Goal: Task Accomplishment & Management: Complete application form

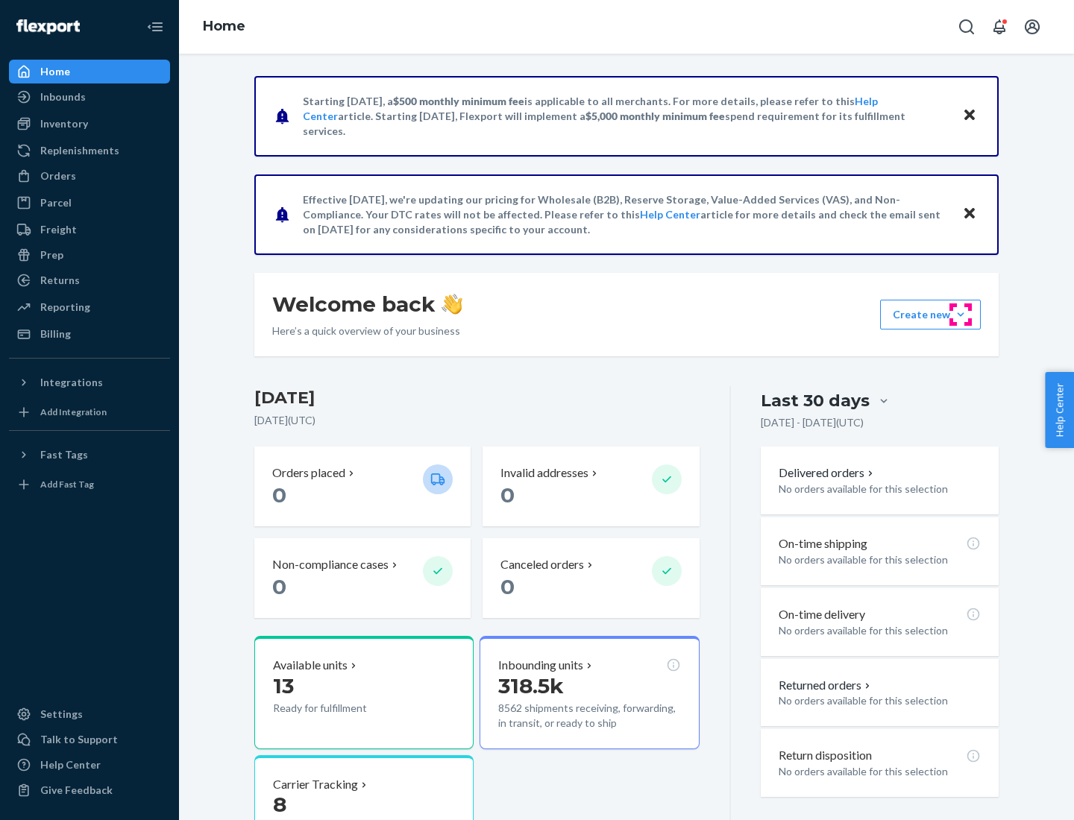
click at [960, 315] on button "Create new Create new inbound Create new order Create new product" at bounding box center [930, 315] width 101 height 30
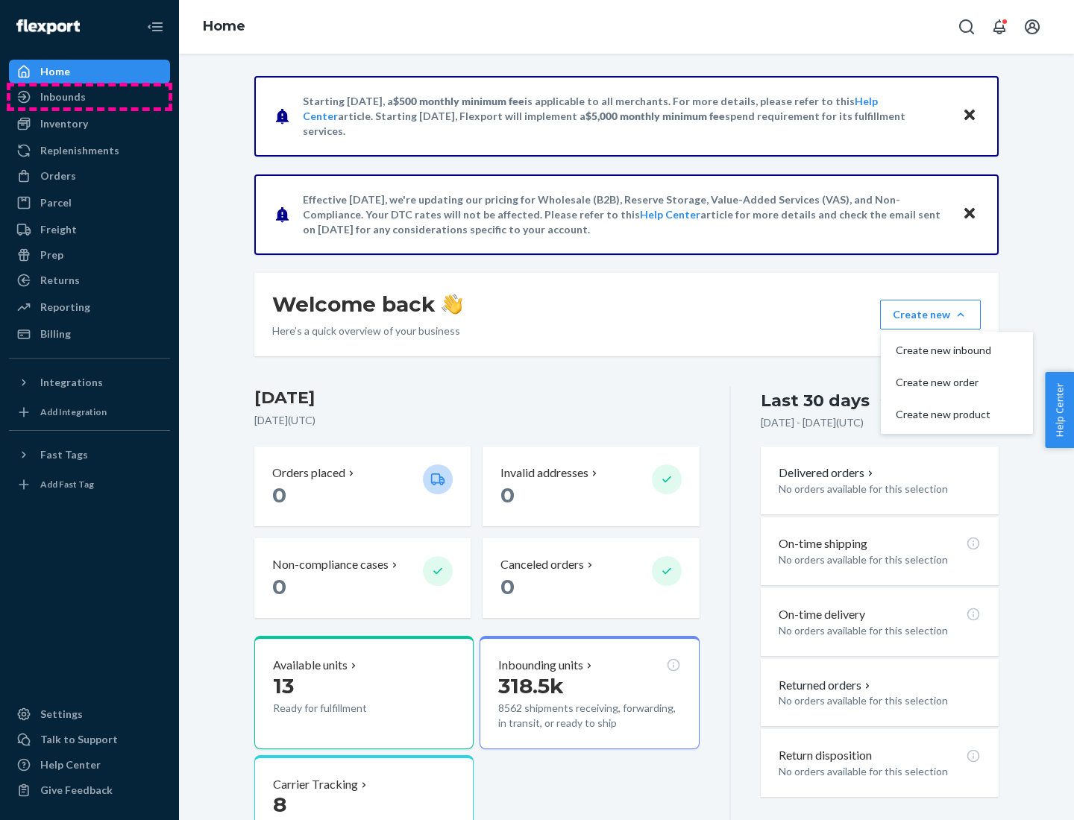
click at [89, 97] on div "Inbounds" at bounding box center [89, 96] width 158 height 21
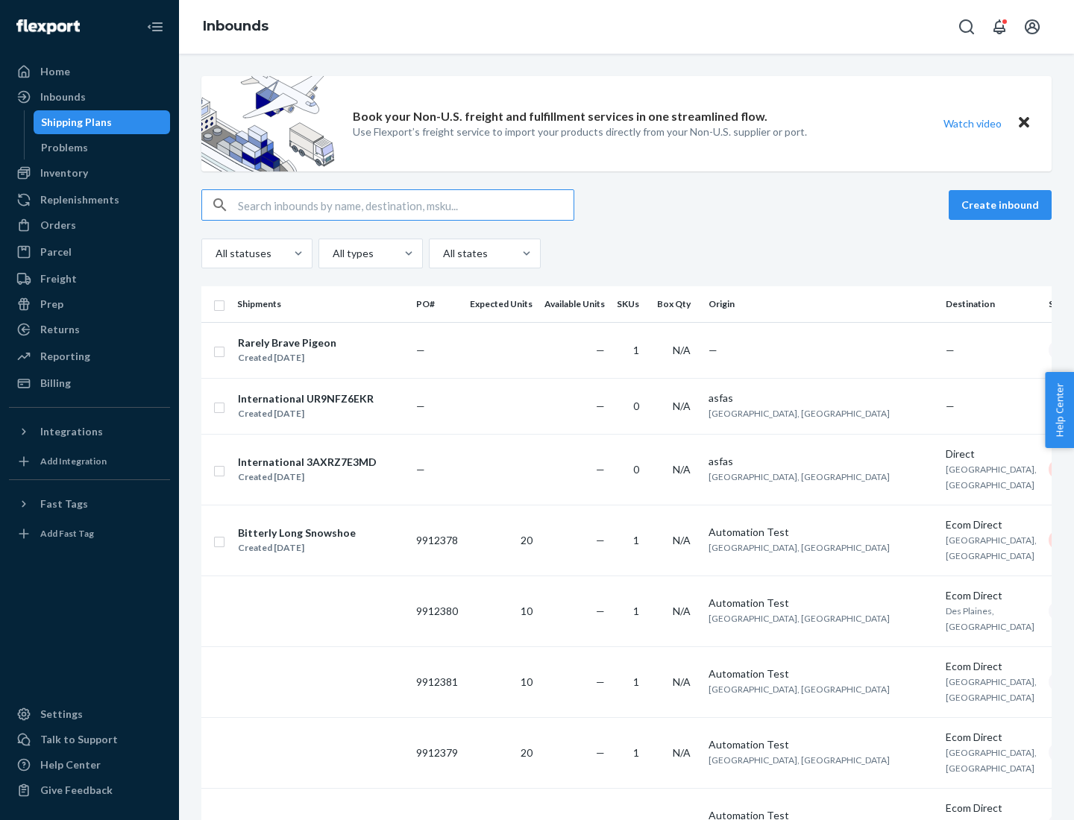
click at [1002, 205] on button "Create inbound" at bounding box center [999, 205] width 103 height 30
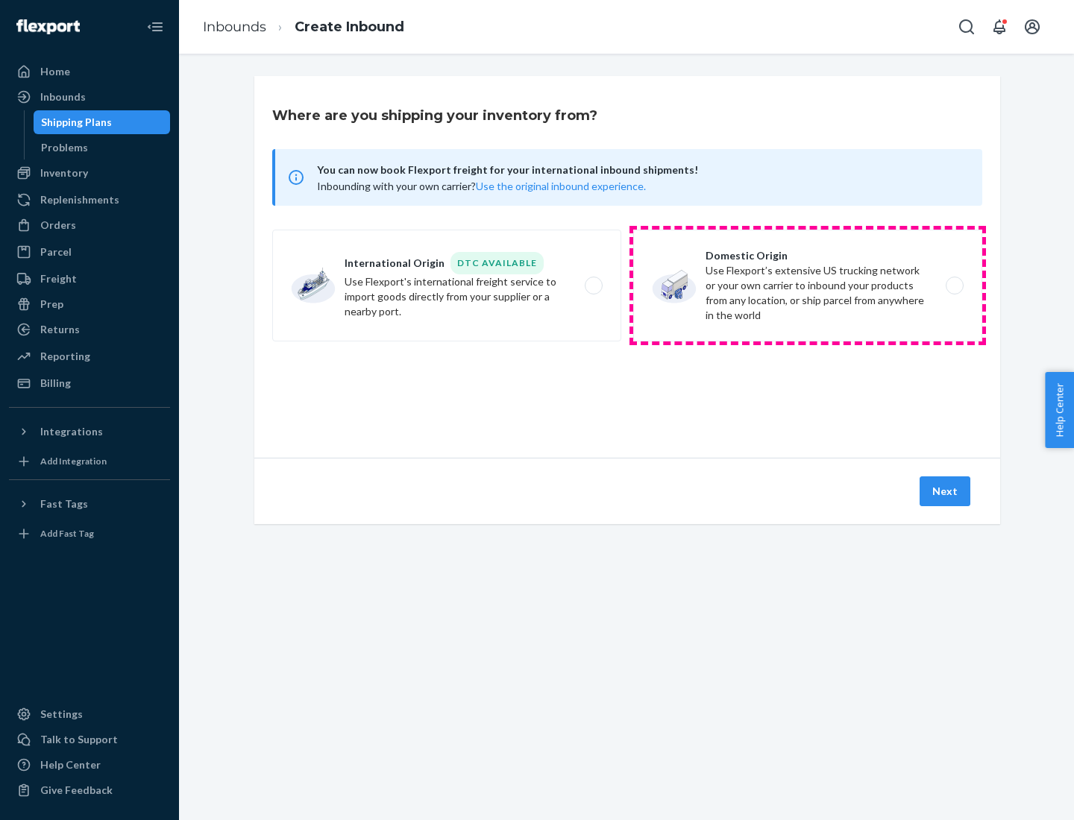
click at [807, 286] on label "Domestic Origin Use Flexport’s extensive US trucking network or your own carrie…" at bounding box center [807, 286] width 349 height 112
click at [954, 286] on input "Domestic Origin Use Flexport’s extensive US trucking network or your own carrie…" at bounding box center [959, 286] width 10 height 10
radio input "true"
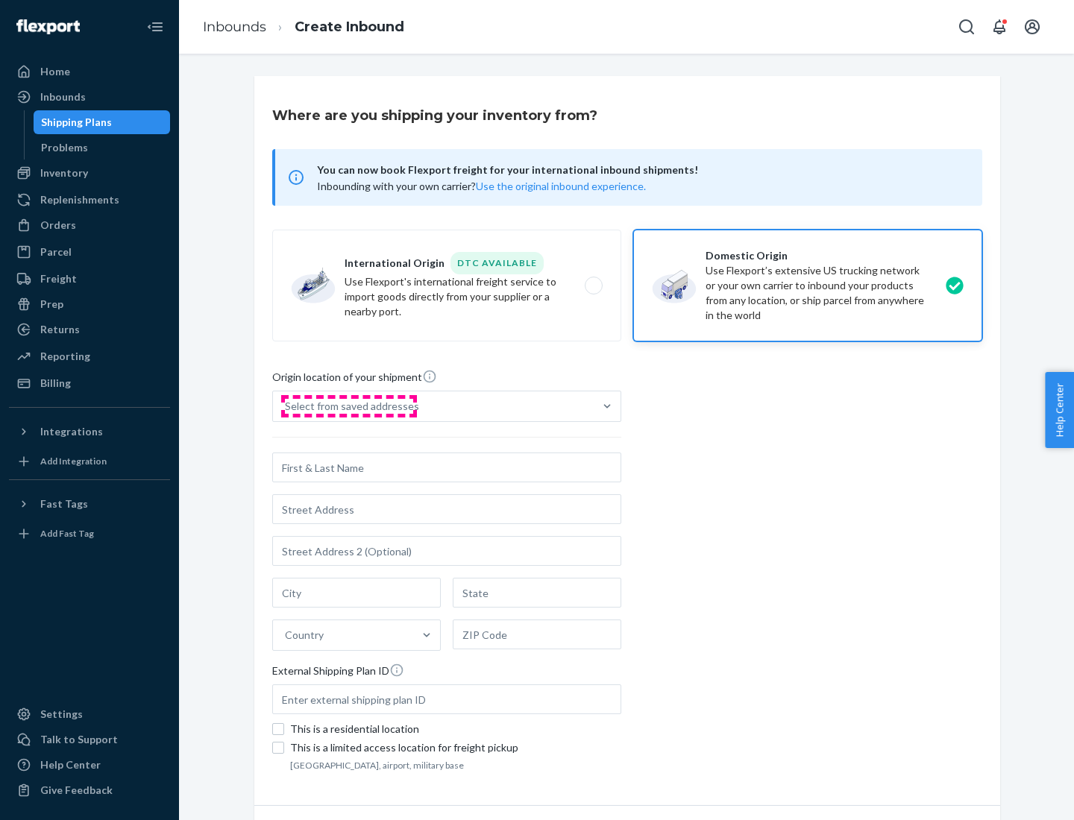
click at [348, 406] on div "Select from saved addresses" at bounding box center [352, 406] width 134 height 15
click at [286, 406] on input "Select from saved addresses" at bounding box center [285, 406] width 1 height 15
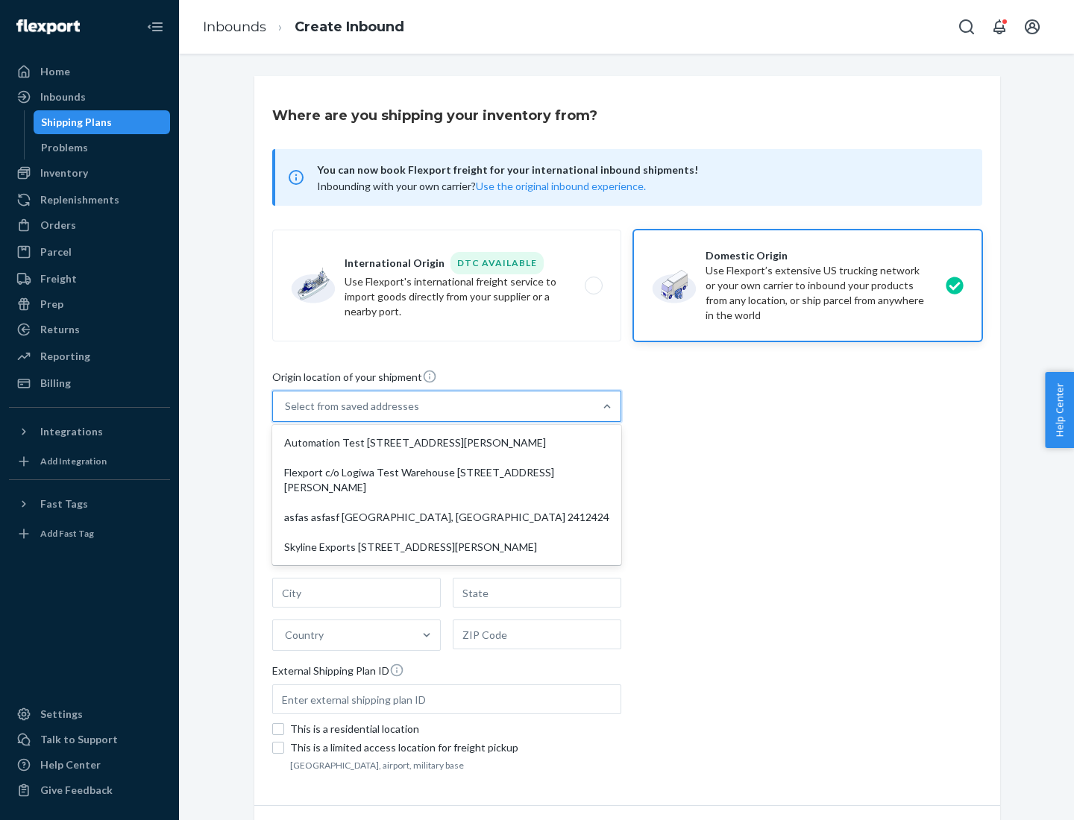
scroll to position [6, 0]
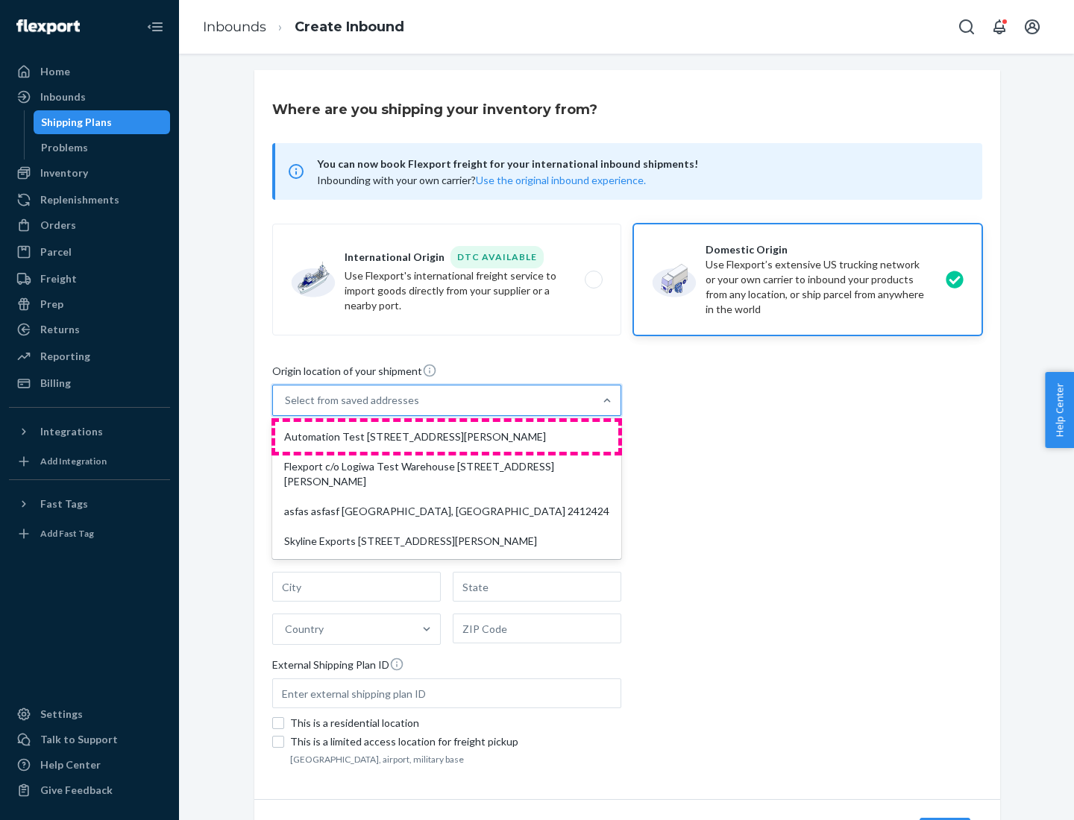
click at [447, 437] on div "Automation Test [STREET_ADDRESS][PERSON_NAME]" at bounding box center [446, 437] width 343 height 30
click at [286, 408] on input "option Automation Test [STREET_ADDRESS][PERSON_NAME] focused, 1 of 4. 4 results…" at bounding box center [285, 400] width 1 height 15
type input "Automation Test"
type input "9th Floor"
type input "[GEOGRAPHIC_DATA]"
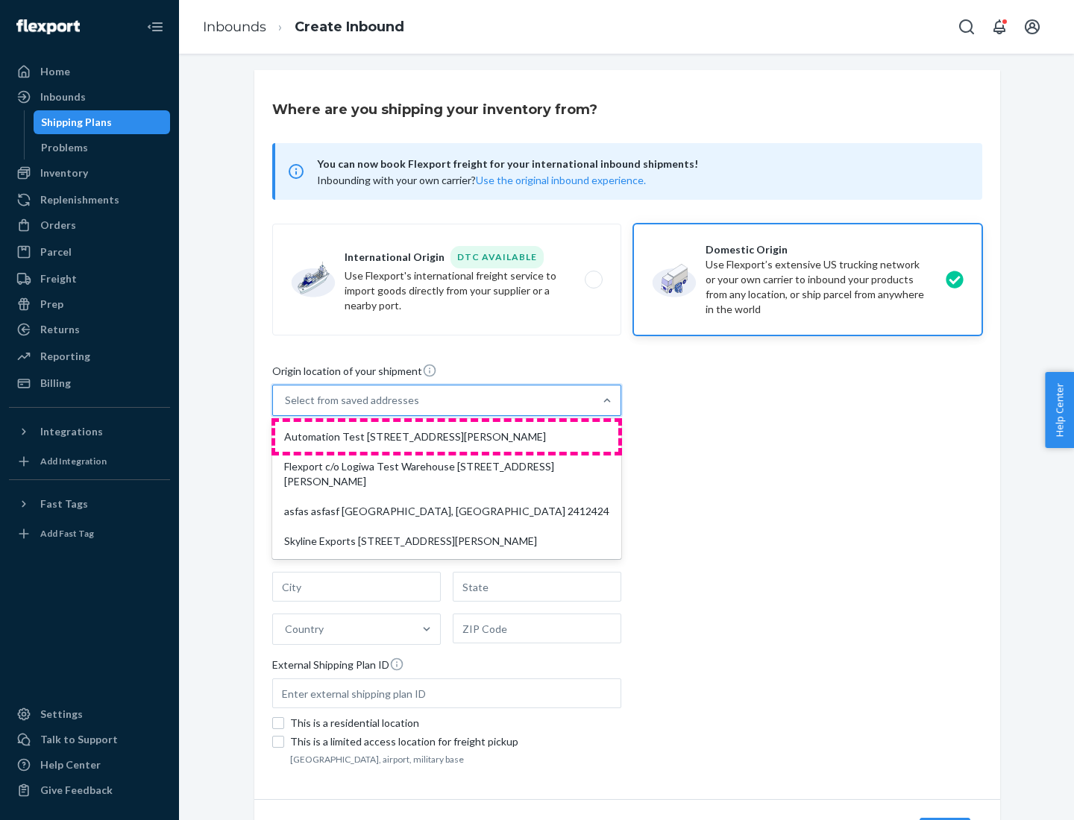
type input "CA"
type input "94104"
type input "[STREET_ADDRESS][PERSON_NAME]"
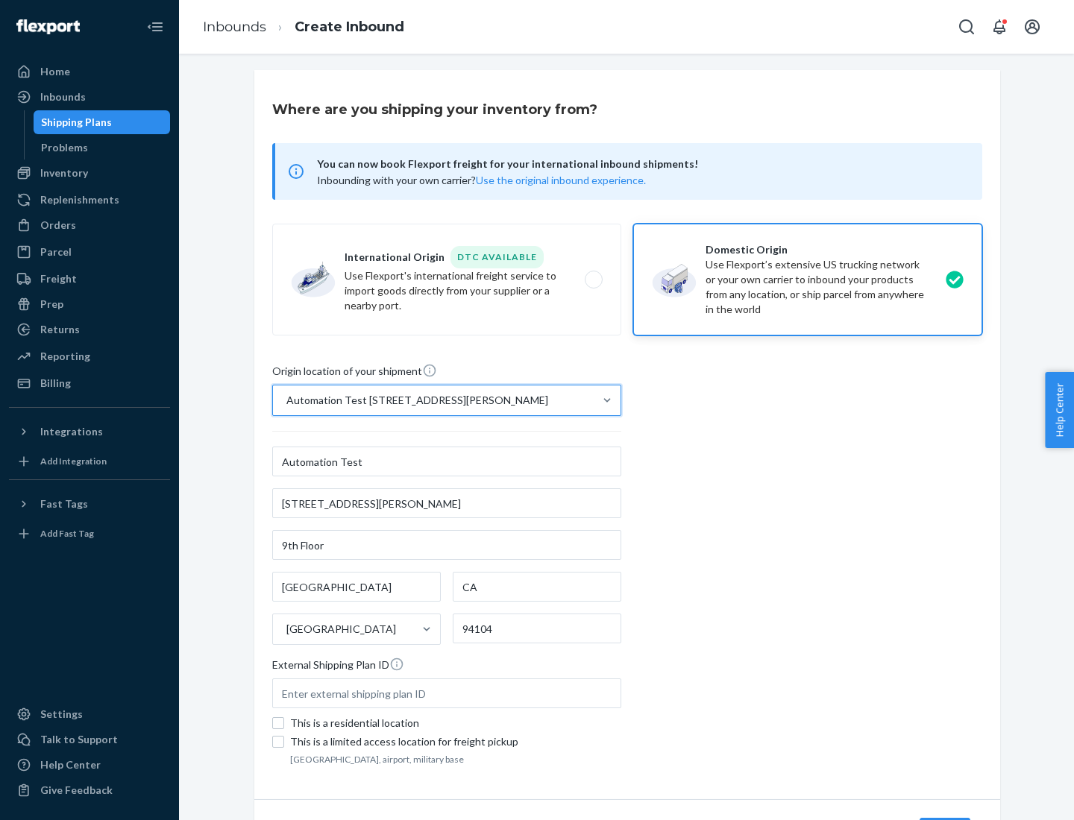
scroll to position [87, 0]
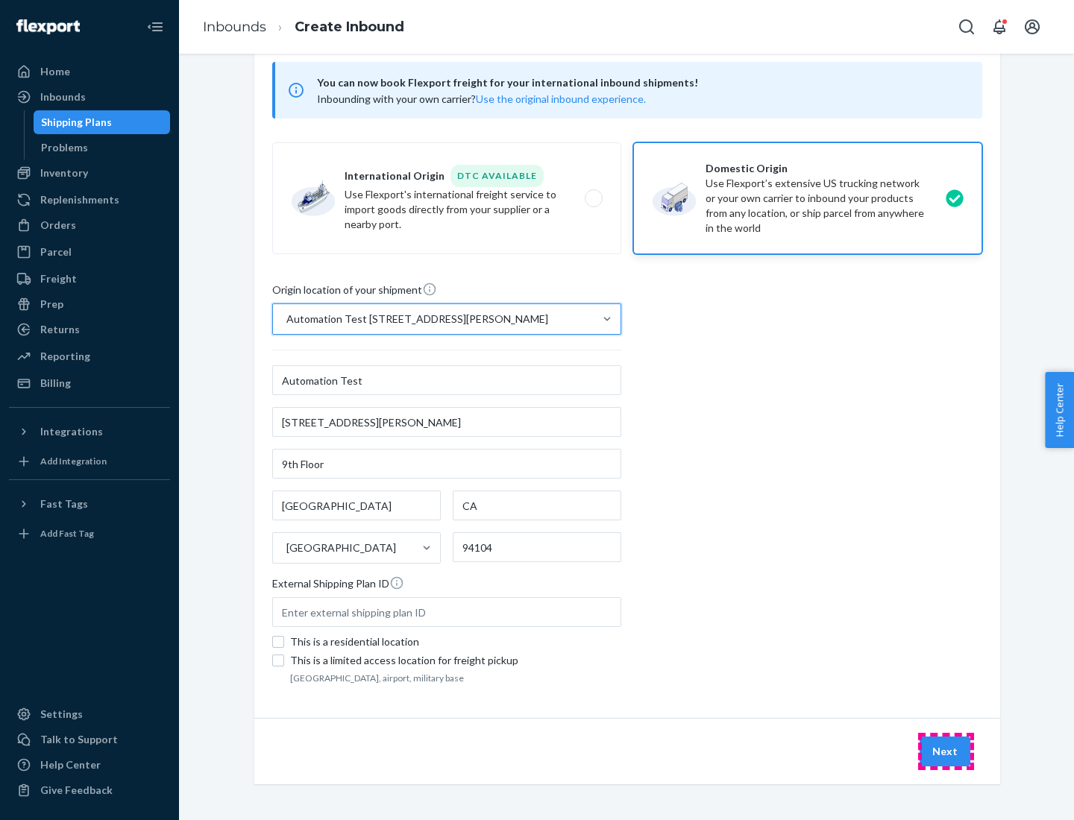
click at [945, 751] on button "Next" at bounding box center [944, 752] width 51 height 30
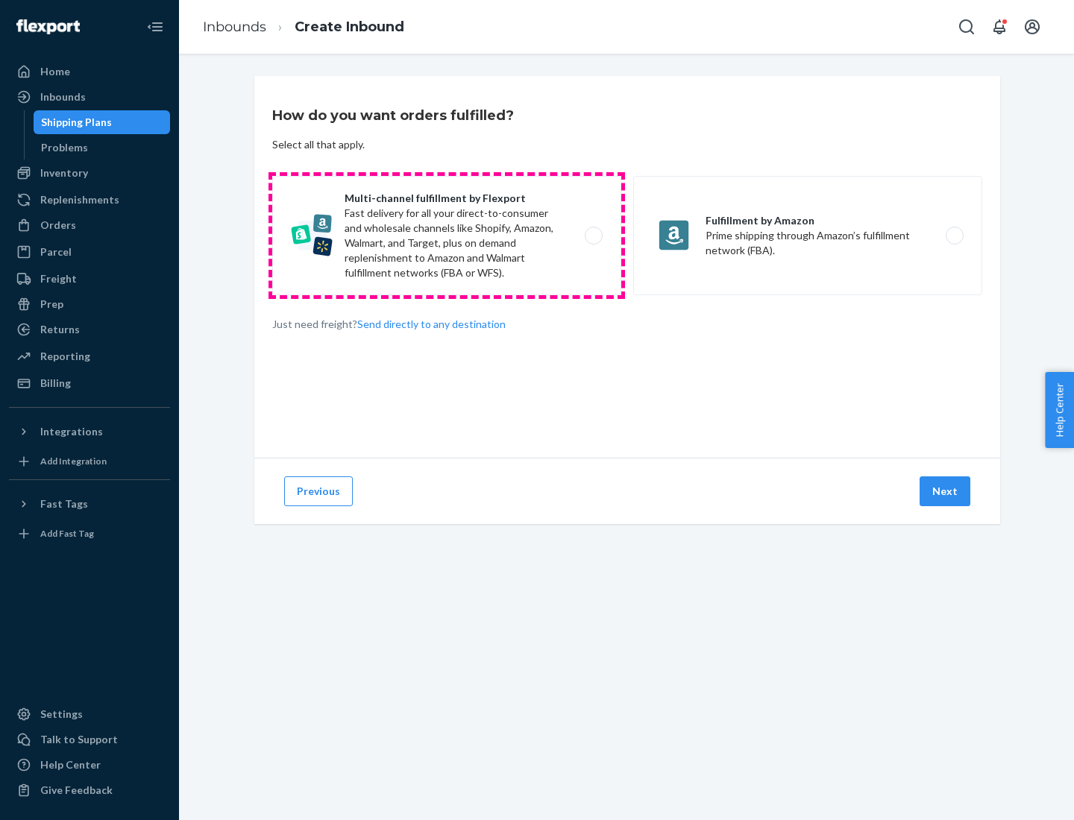
click at [447, 236] on label "Multi-channel fulfillment by Flexport Fast delivery for all your direct-to-cons…" at bounding box center [446, 235] width 349 height 119
click at [593, 236] on input "Multi-channel fulfillment by Flexport Fast delivery for all your direct-to-cons…" at bounding box center [598, 236] width 10 height 10
radio input "true"
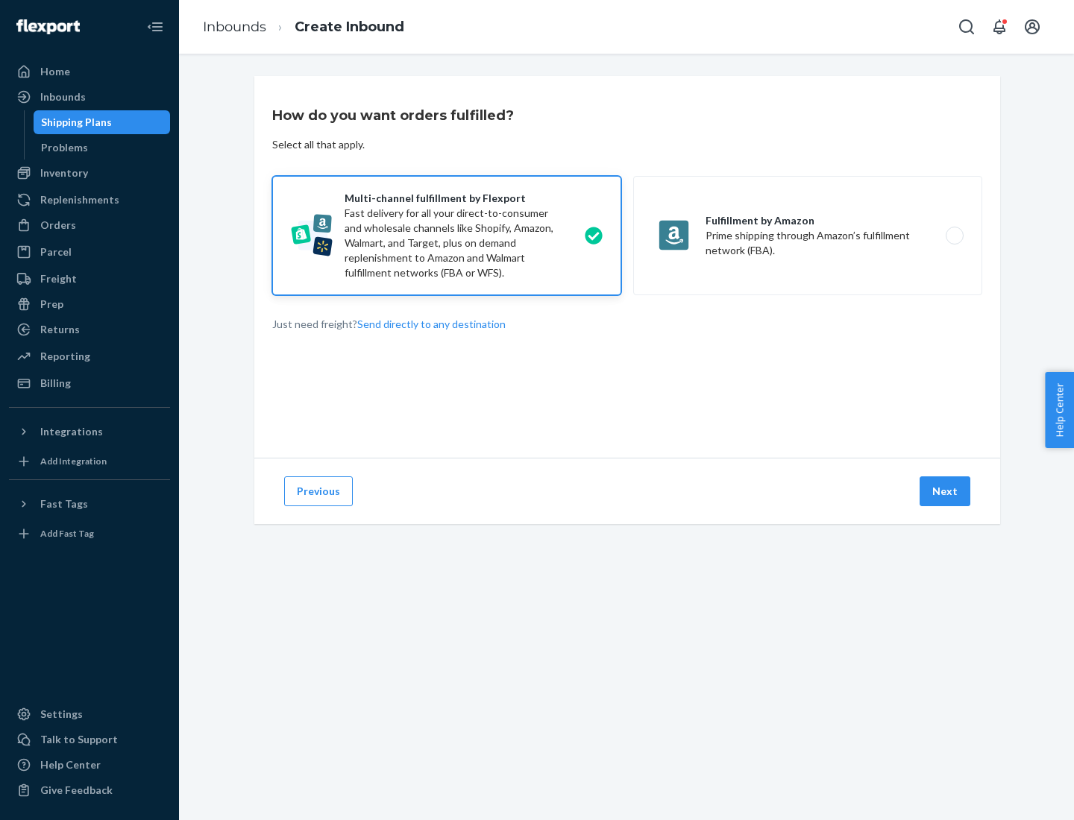
click at [945, 491] on button "Next" at bounding box center [944, 491] width 51 height 30
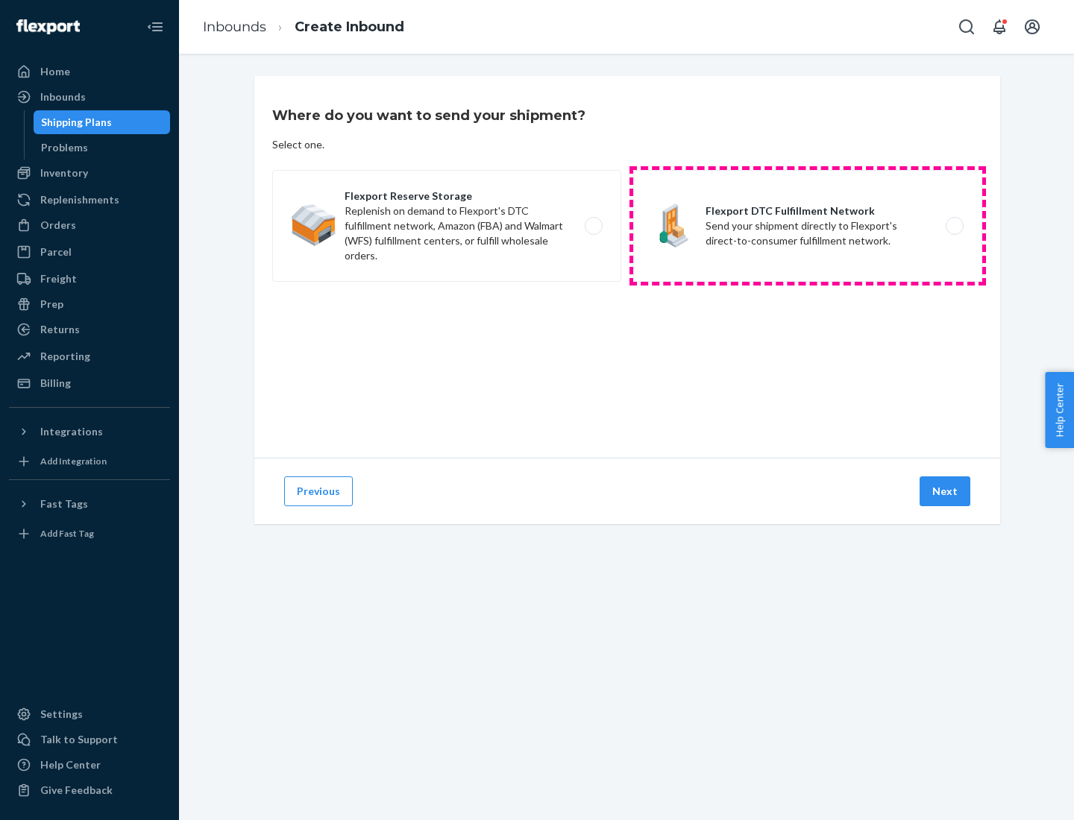
click at [807, 226] on label "Flexport DTC Fulfillment Network Send your shipment directly to Flexport's dire…" at bounding box center [807, 226] width 349 height 112
click at [954, 226] on input "Flexport DTC Fulfillment Network Send your shipment directly to Flexport's dire…" at bounding box center [959, 226] width 10 height 10
radio input "true"
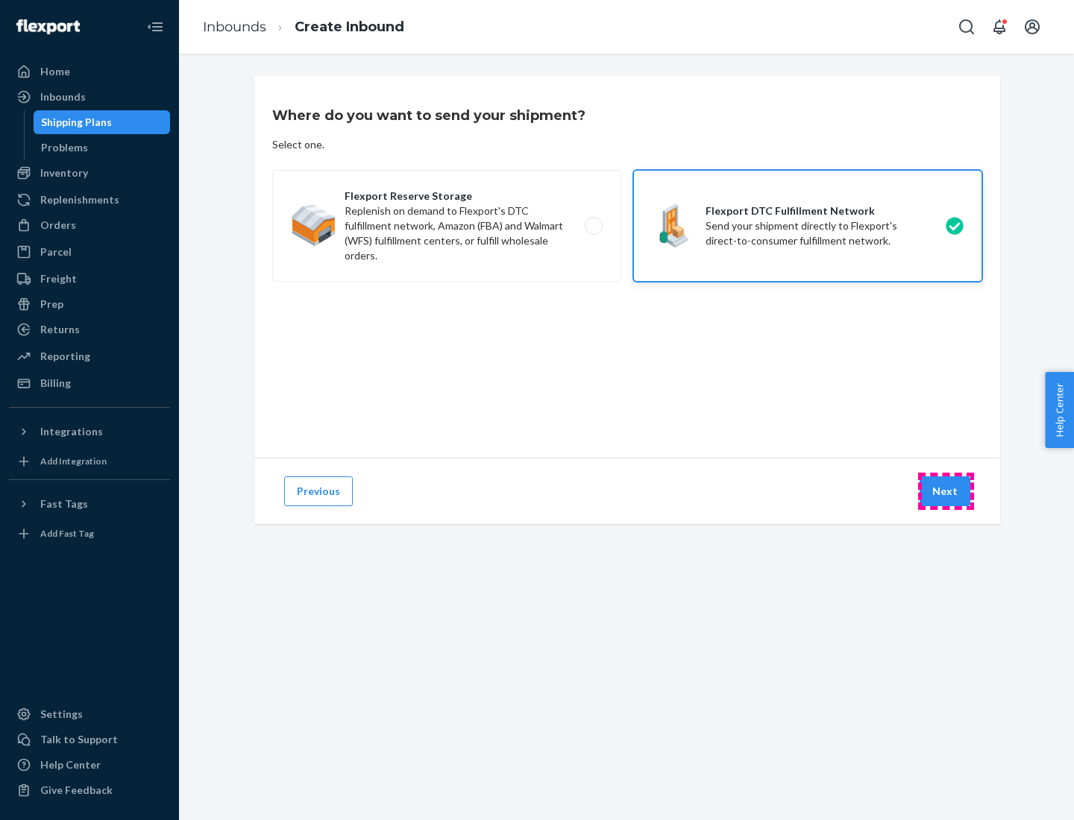
click at [945, 491] on button "Next" at bounding box center [944, 491] width 51 height 30
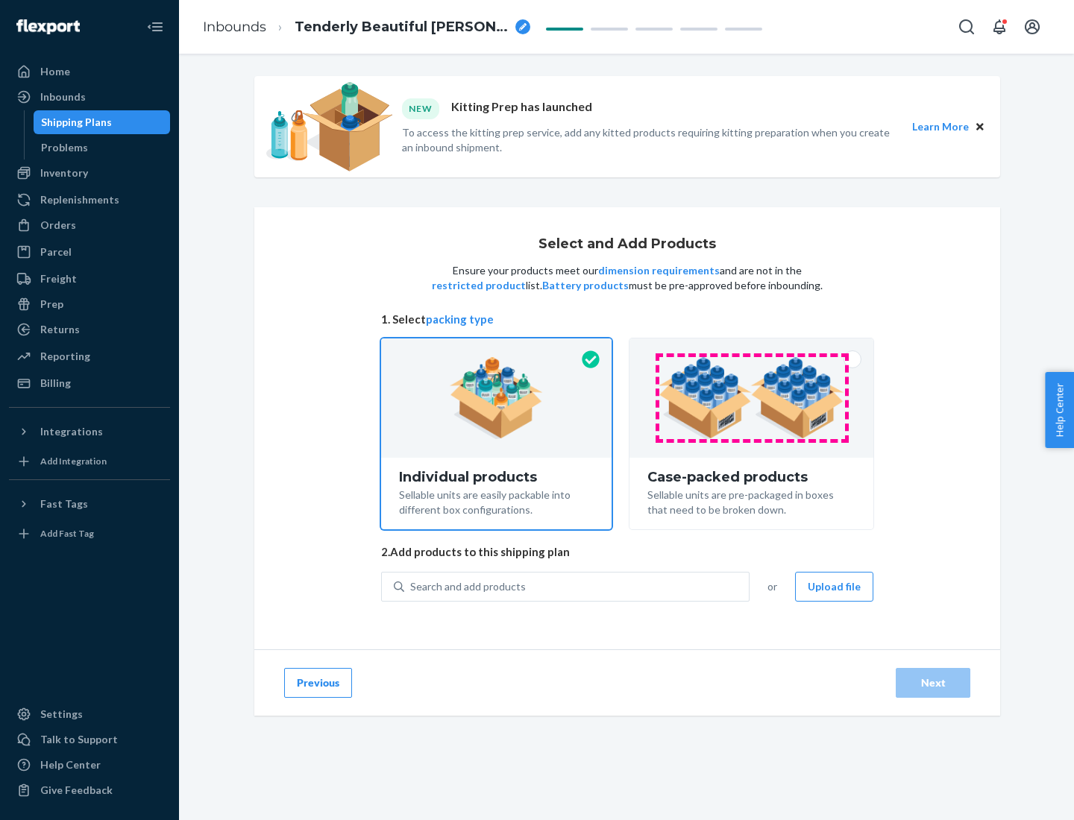
click at [751, 398] on img at bounding box center [751, 398] width 186 height 82
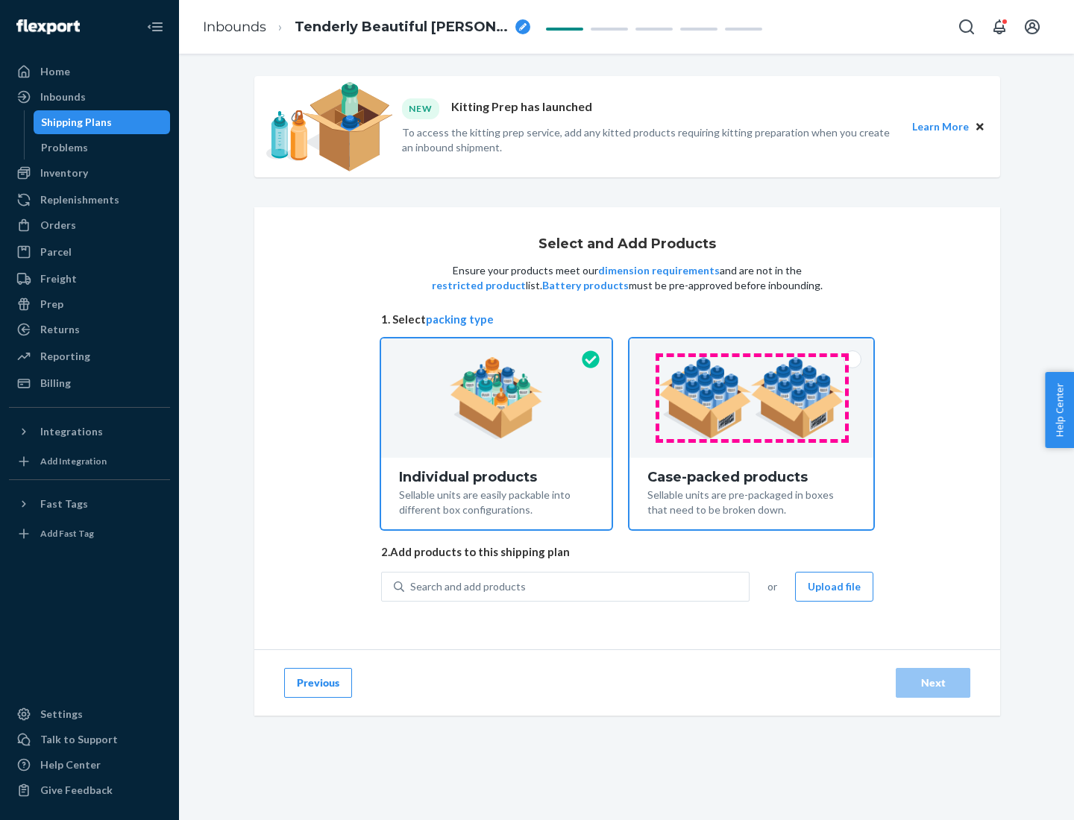
click at [751, 348] on input "Case-packed products Sellable units are pre-packaged in boxes that need to be b…" at bounding box center [751, 343] width 10 height 10
radio input "true"
radio input "false"
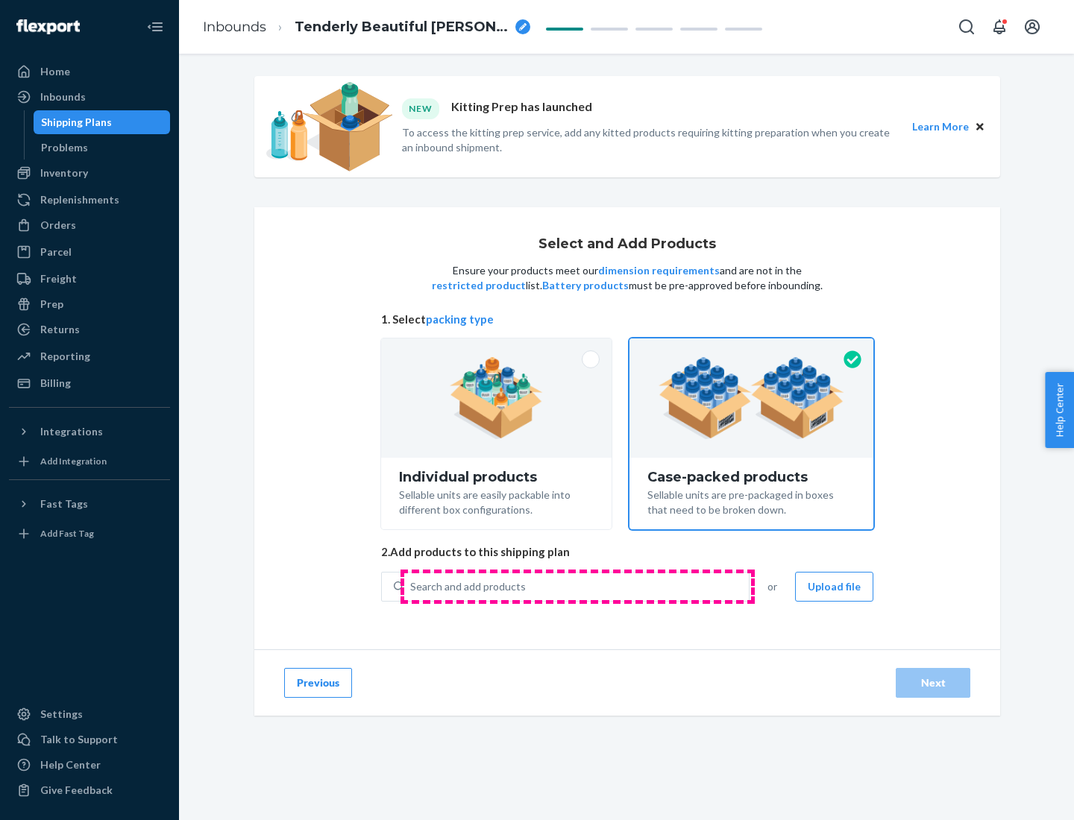
click at [577, 586] on div "Search and add products" at bounding box center [576, 586] width 344 height 27
click at [412, 586] on input "Search and add products" at bounding box center [410, 586] width 1 height 15
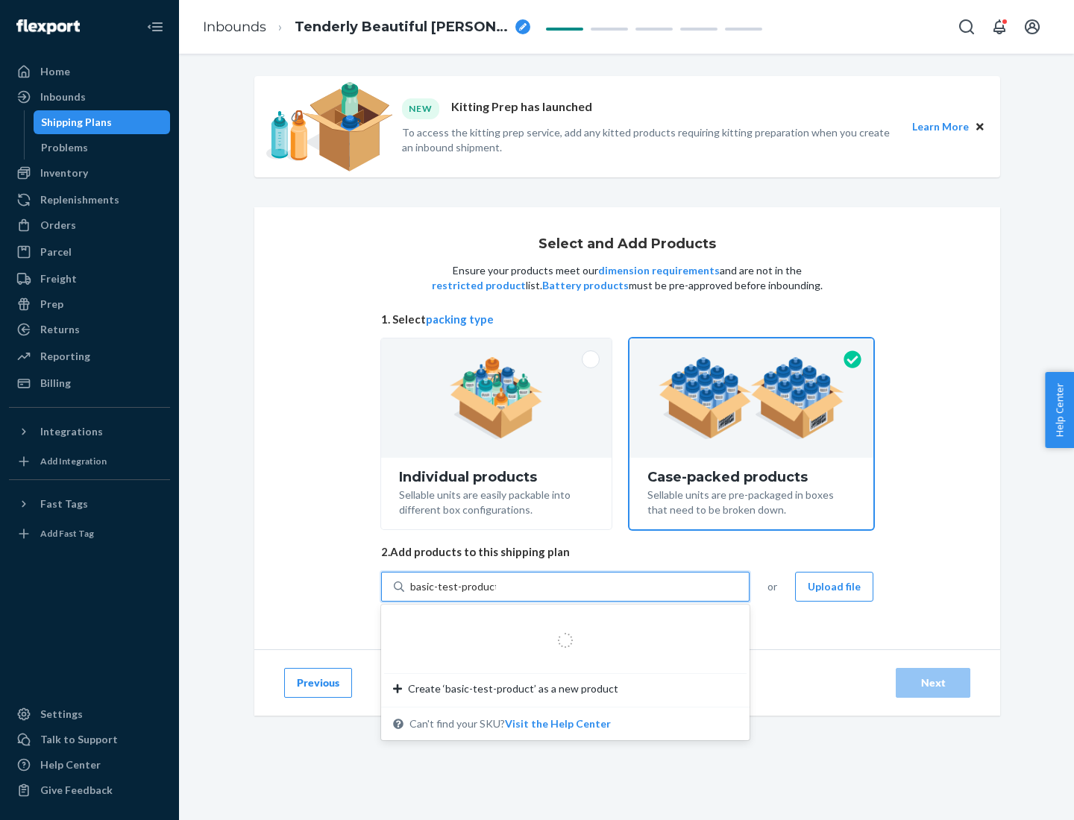
type input "basic-test-product-1"
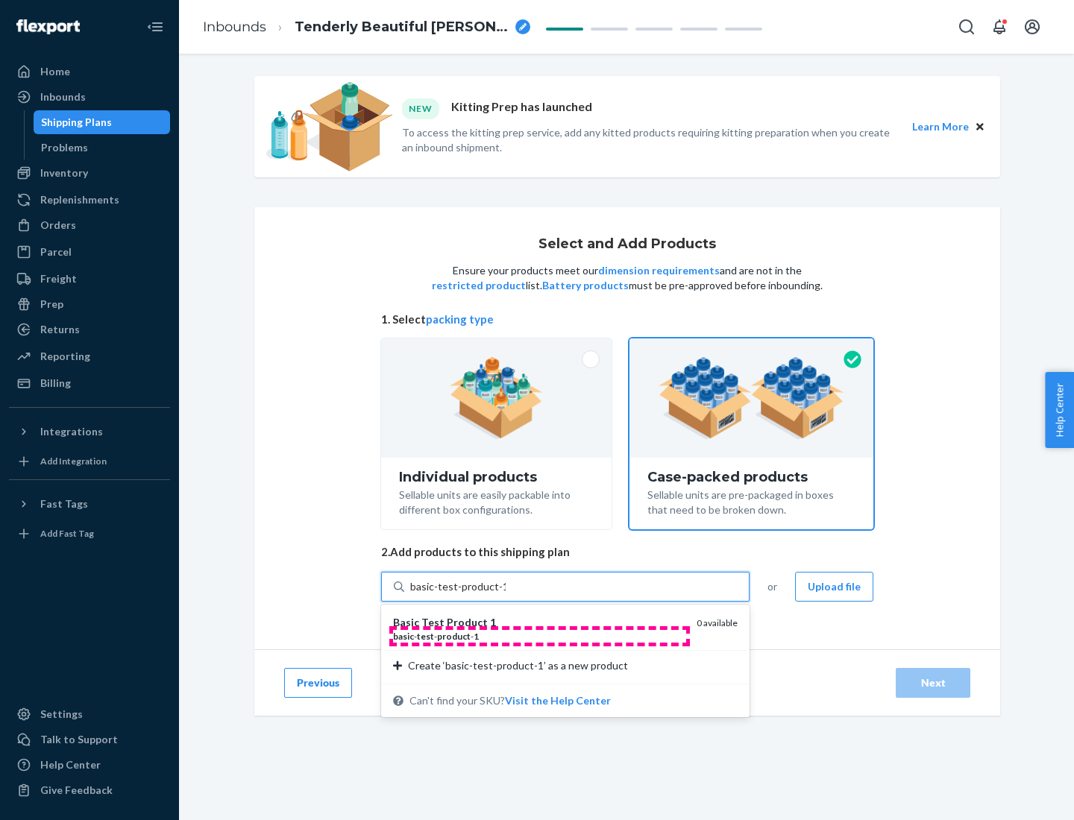
click at [539, 636] on div "basic - test - product - 1" at bounding box center [538, 636] width 291 height 13
click at [505, 594] on input "basic-test-product-1" at bounding box center [457, 586] width 95 height 15
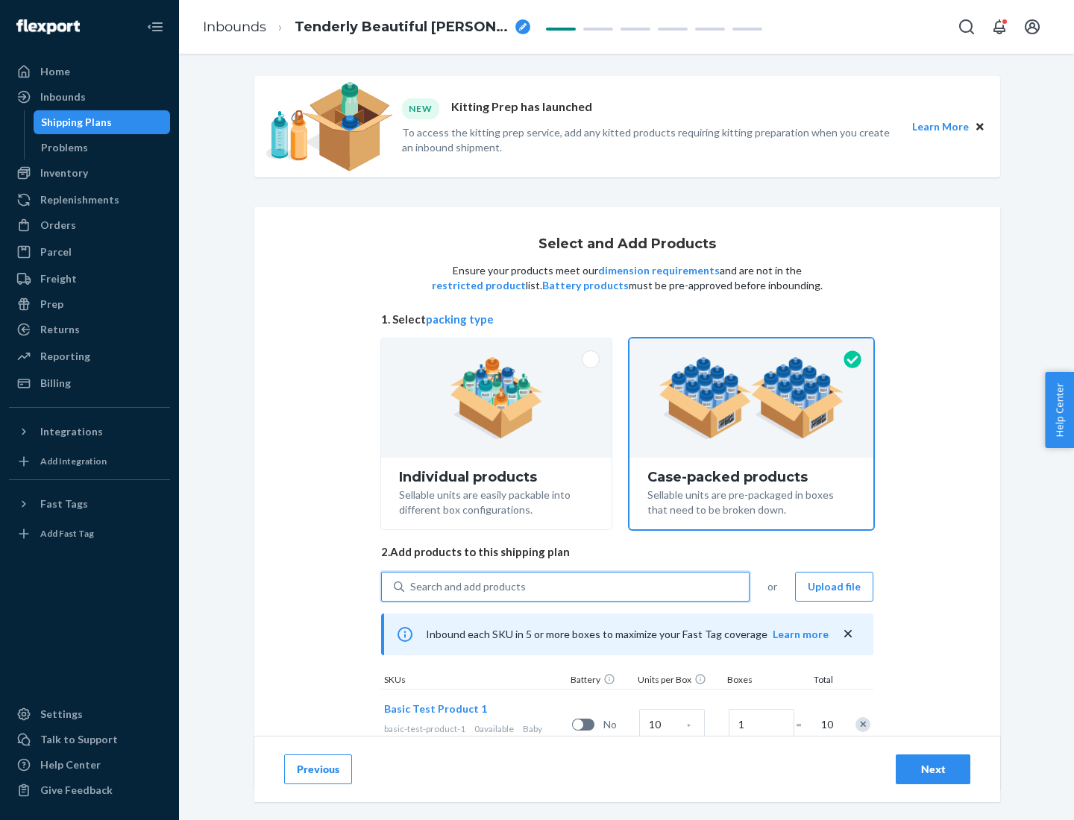
scroll to position [54, 0]
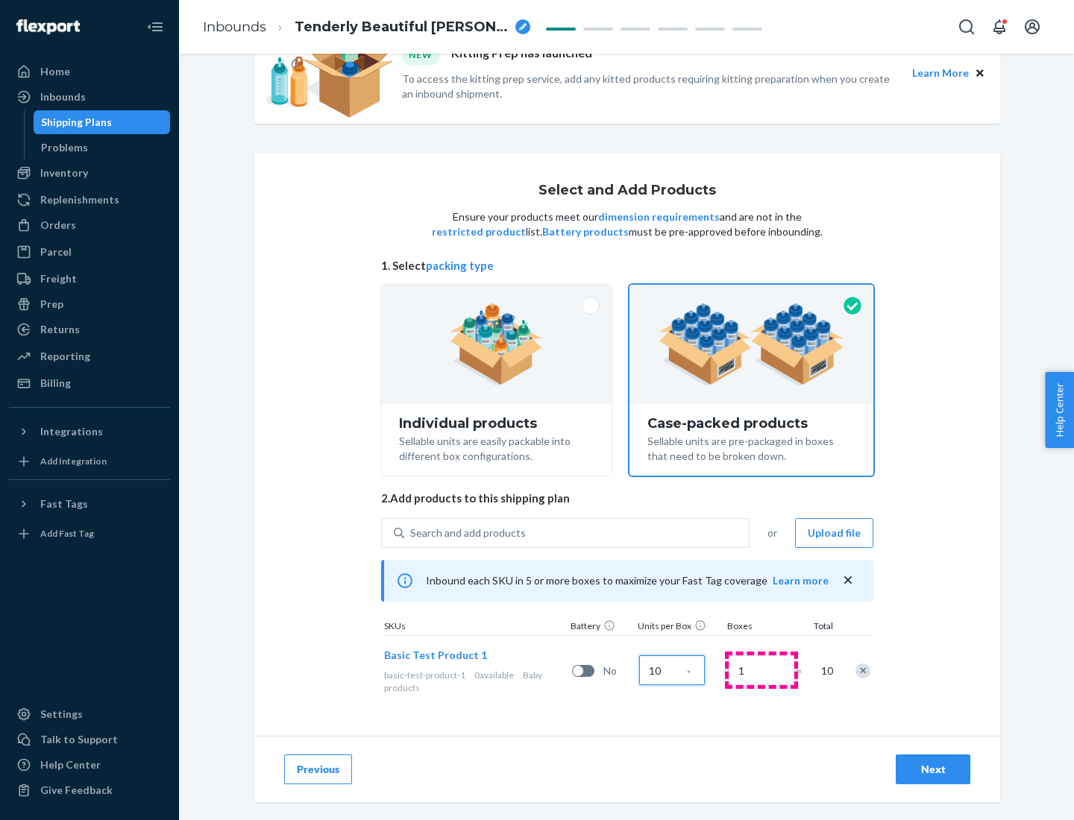
type input "10"
type input "7"
click at [933, 769] on div "Next" at bounding box center [932, 769] width 49 height 15
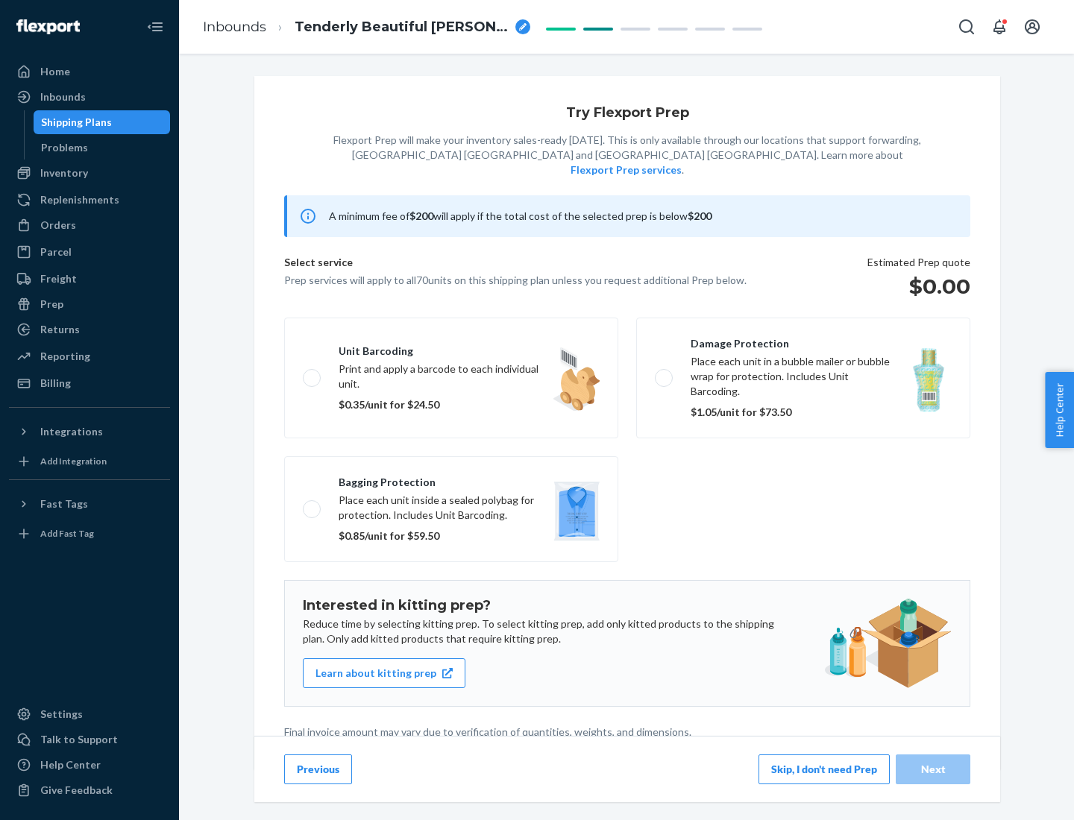
scroll to position [4, 0]
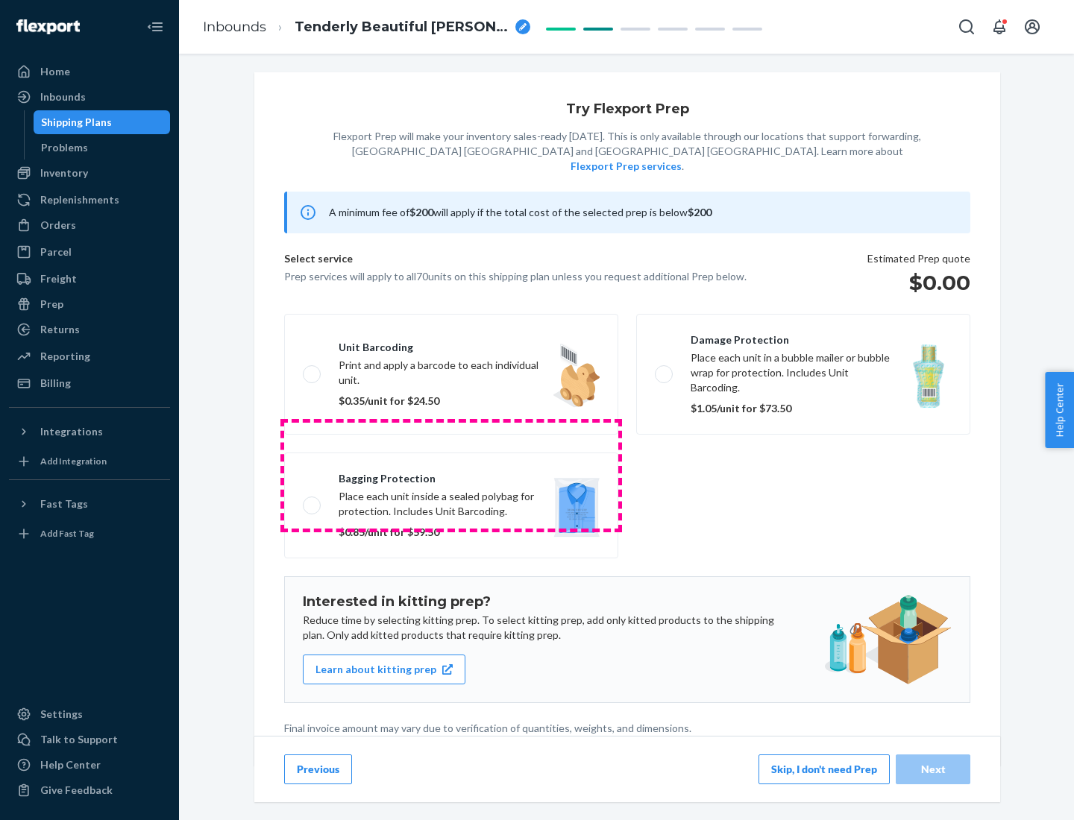
click at [451, 475] on label "Bagging protection Place each unit inside a sealed polybag for protection. Incl…" at bounding box center [451, 506] width 334 height 106
click at [312, 500] on input "Bagging protection Place each unit inside a sealed polybag for protection. Incl…" at bounding box center [308, 505] width 10 height 10
checkbox input "true"
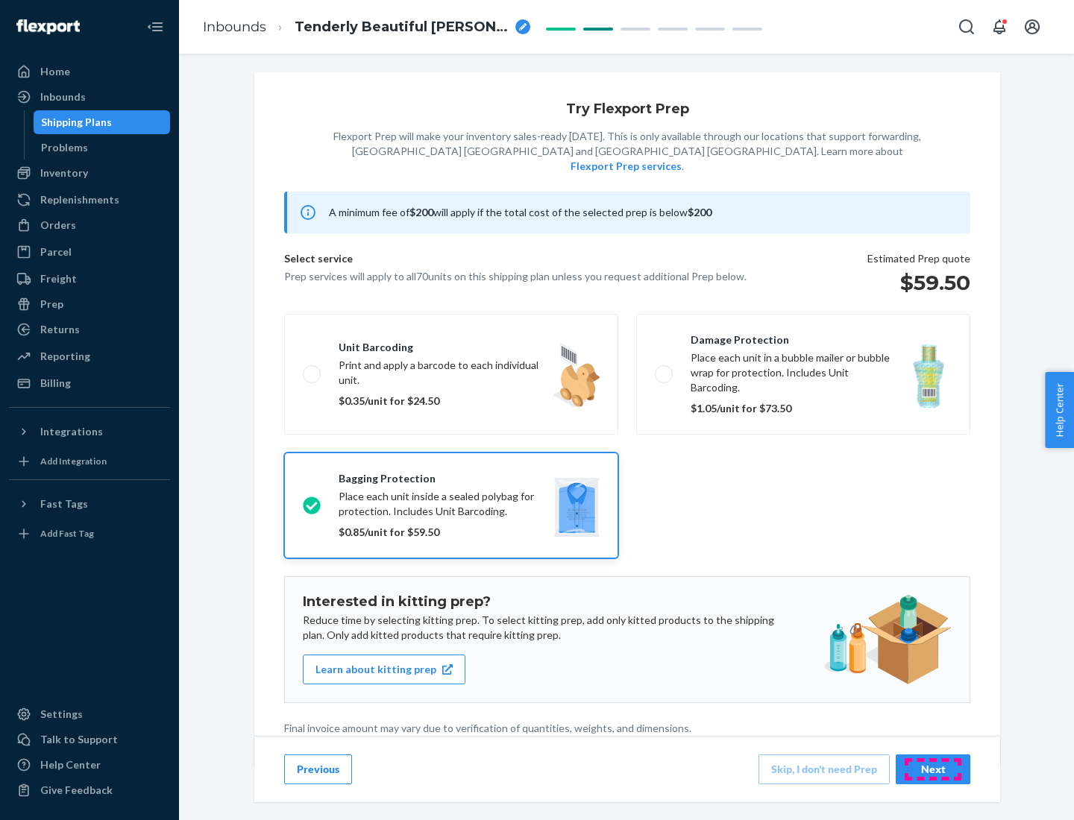
click at [933, 769] on div "Next" at bounding box center [932, 769] width 49 height 15
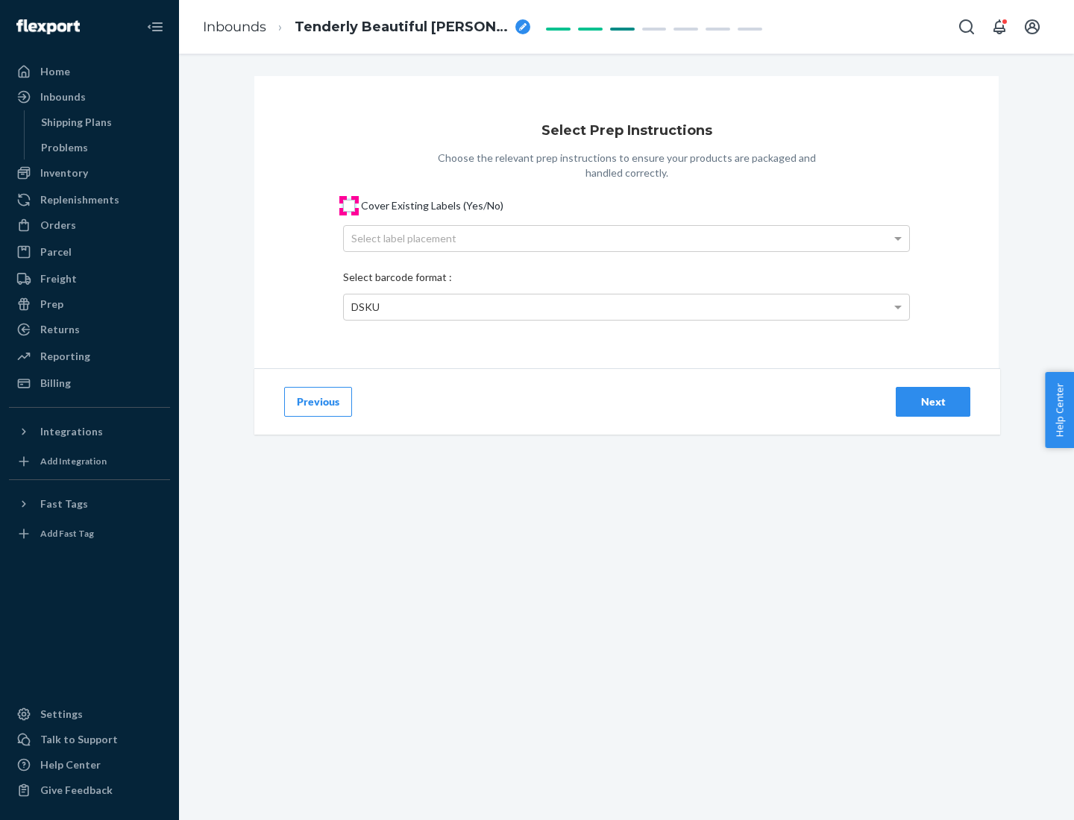
click at [349, 205] on input "Cover Existing Labels (Yes/No)" at bounding box center [349, 206] width 12 height 12
checkbox input "true"
click at [626, 238] on div "Select label placement" at bounding box center [626, 238] width 565 height 25
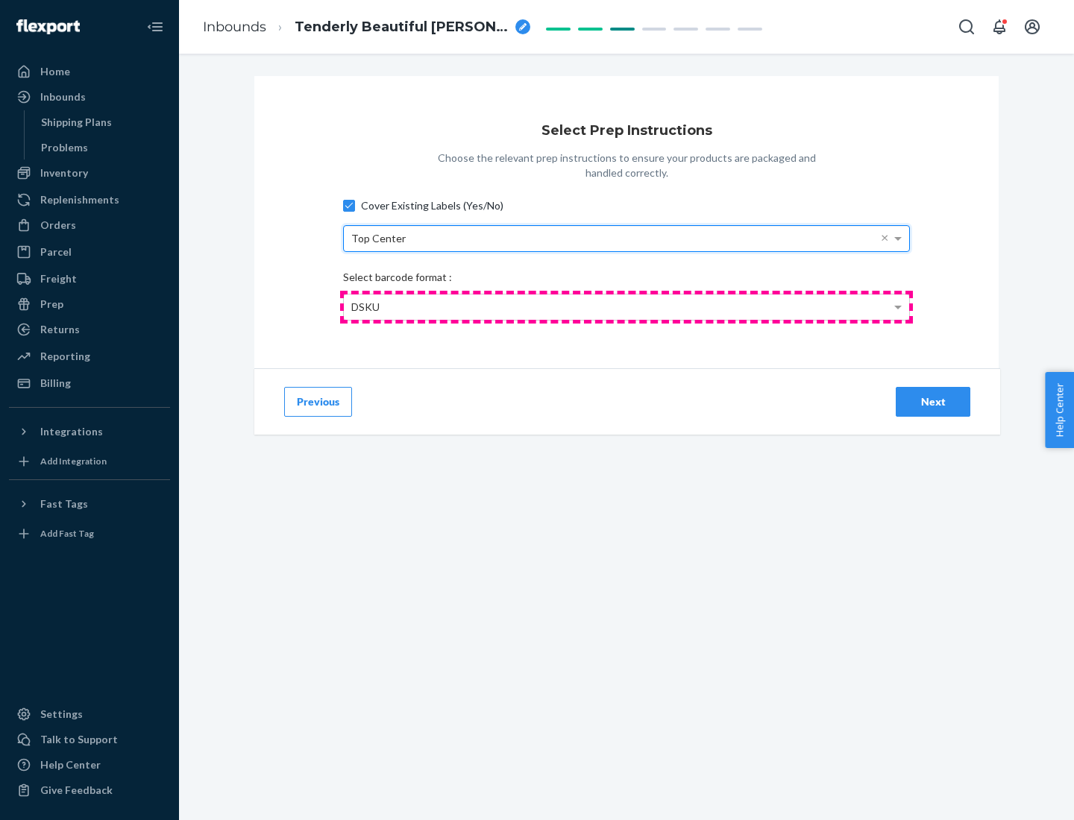
click at [626, 306] on div "DSKU" at bounding box center [626, 306] width 565 height 25
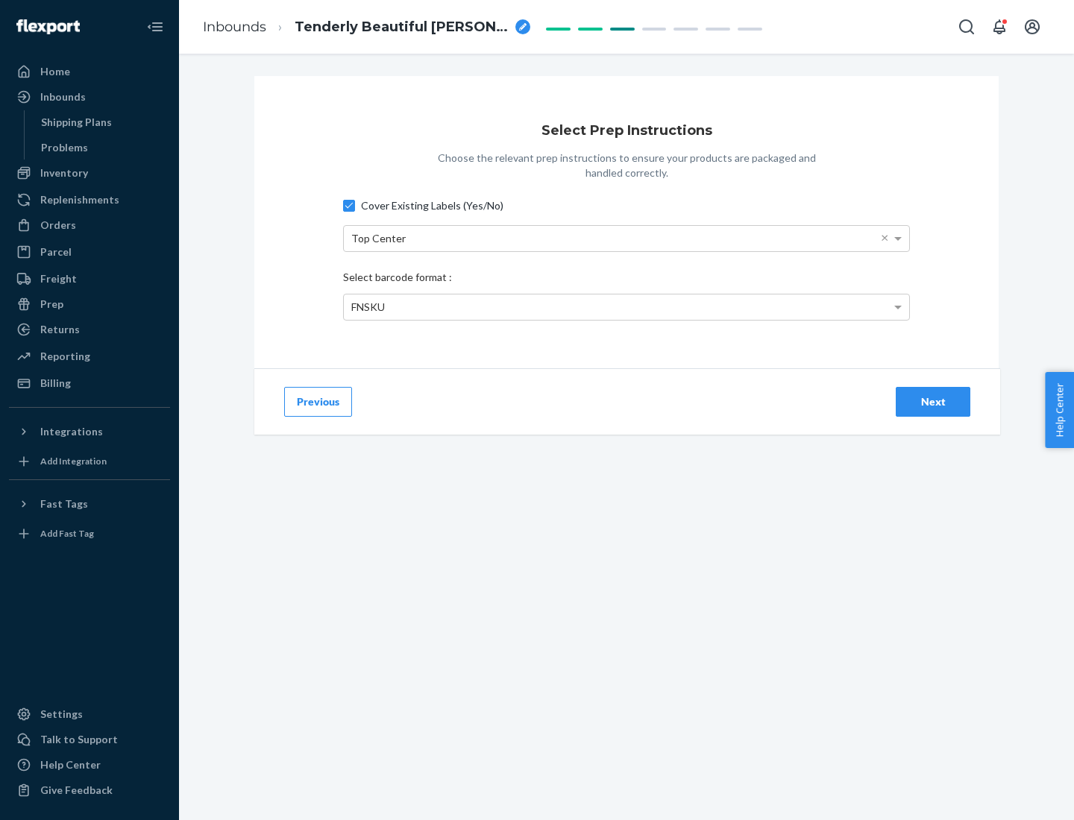
click at [933, 401] on div "Next" at bounding box center [932, 401] width 49 height 15
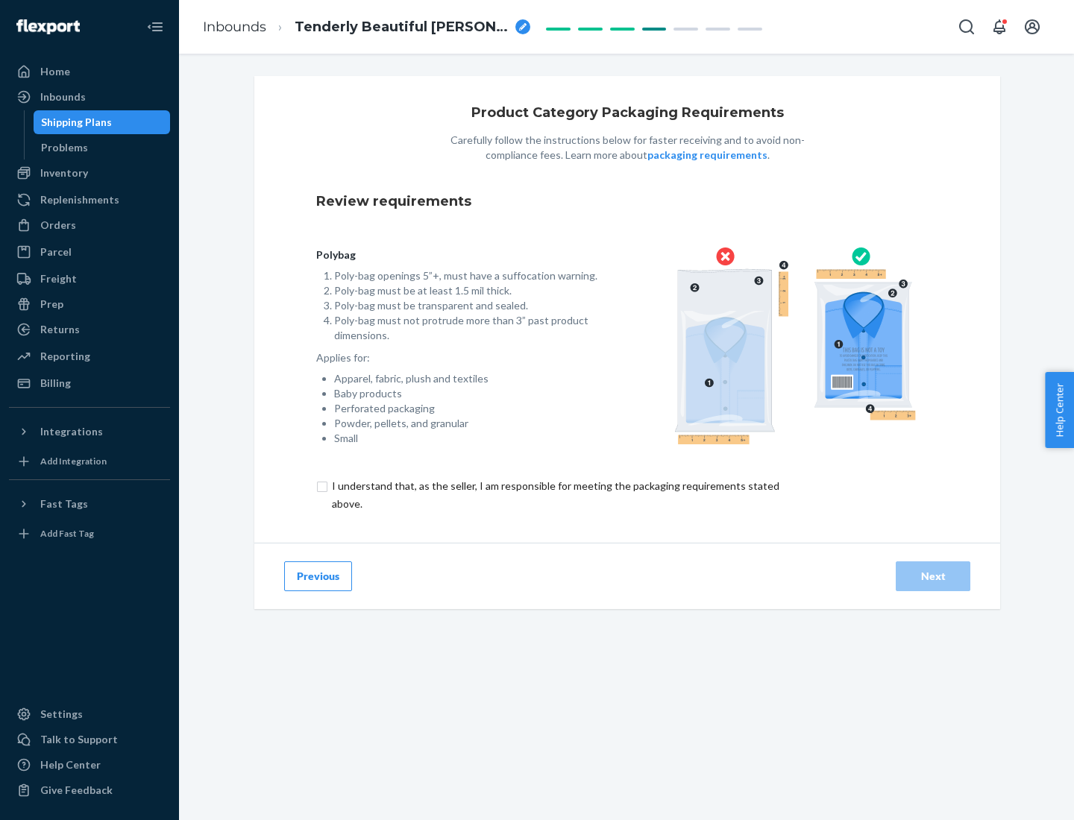
click at [554, 494] on input "checkbox" at bounding box center [564, 495] width 496 height 36
checkbox input "true"
click at [933, 576] on div "Next" at bounding box center [932, 576] width 49 height 15
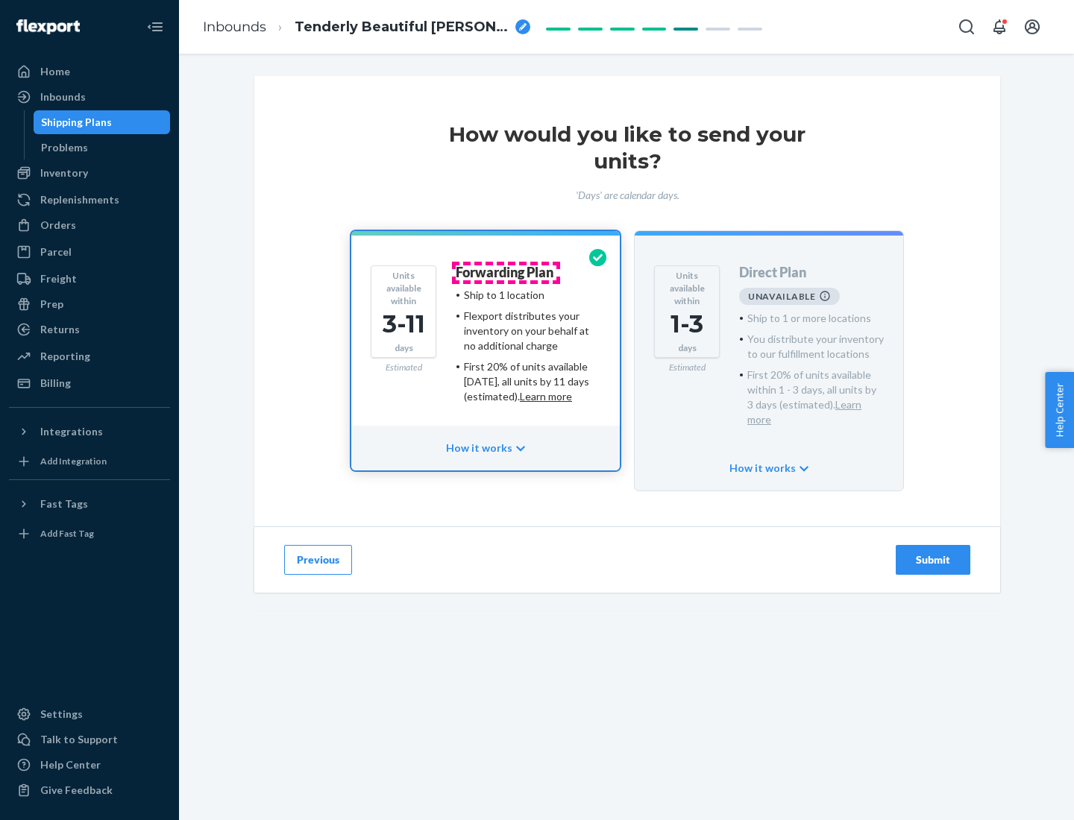
click at [505, 272] on h4 "Forwarding Plan" at bounding box center [505, 272] width 98 height 15
click at [933, 552] on div "Submit" at bounding box center [932, 559] width 49 height 15
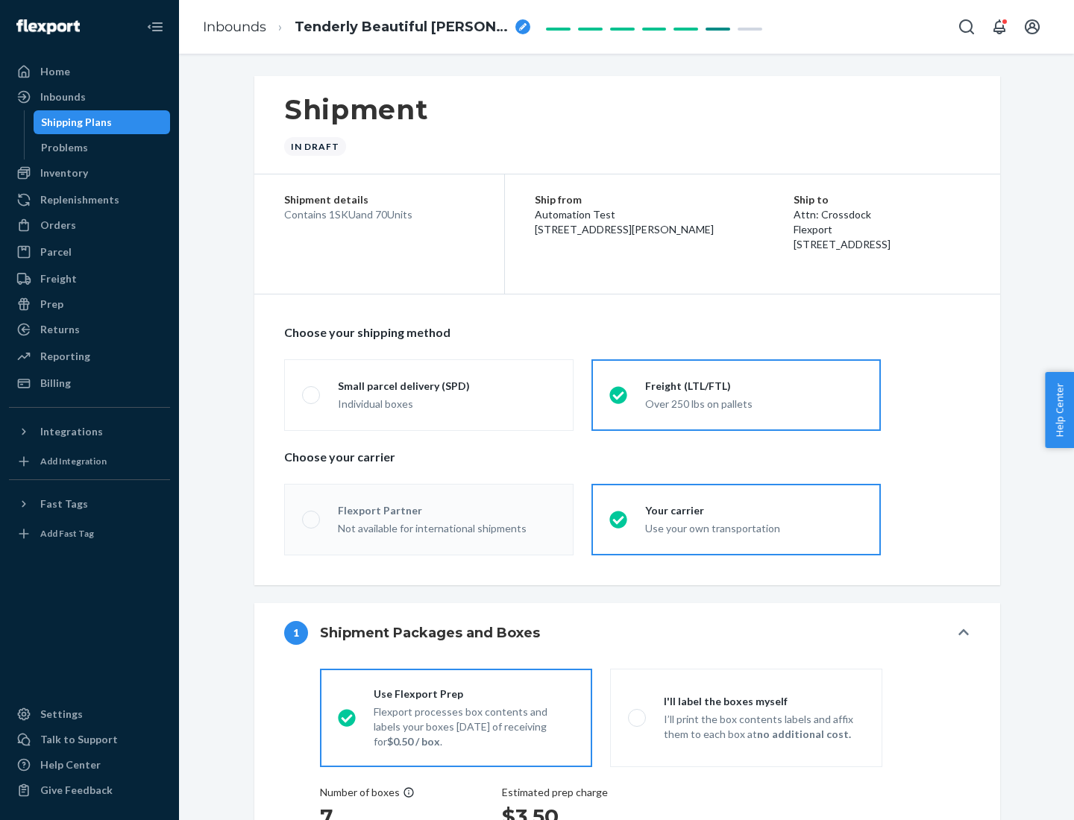
radio input "true"
radio input "false"
radio input "true"
radio input "false"
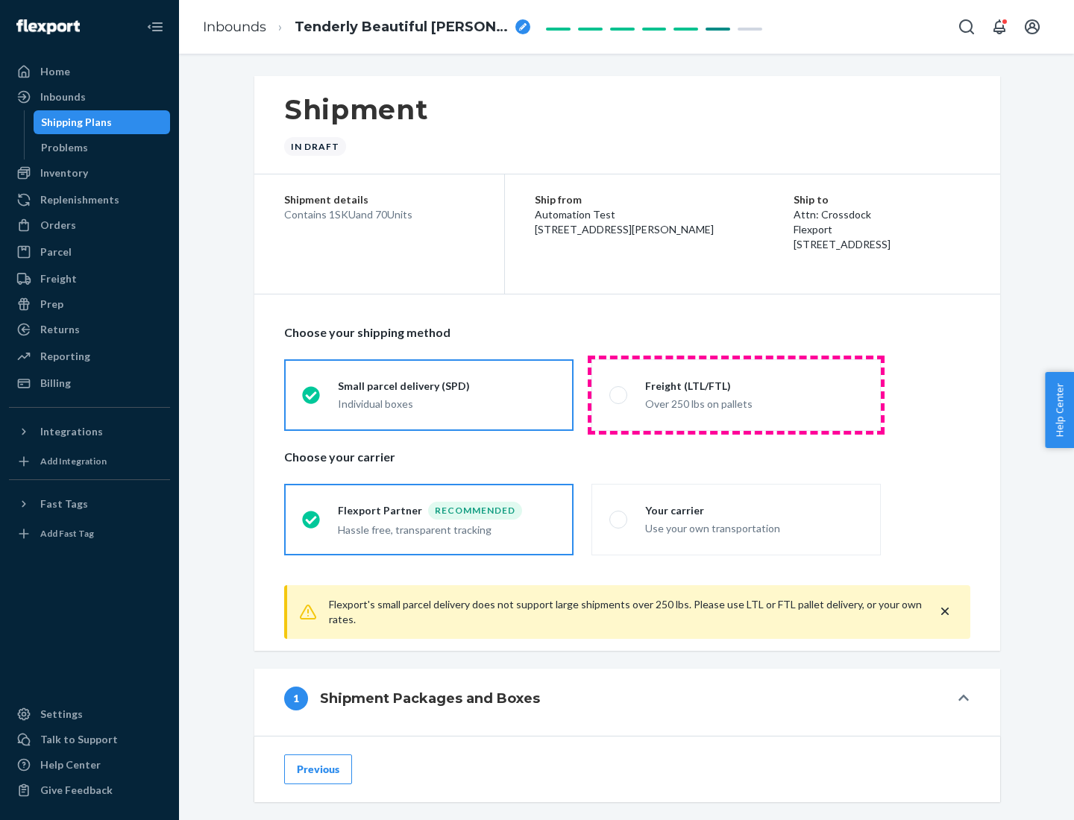
click at [736, 394] on div "Over 250 lbs on pallets" at bounding box center [754, 403] width 218 height 18
click at [619, 394] on input "Freight (LTL/FTL) Over 250 lbs on pallets" at bounding box center [614, 395] width 10 height 10
radio input "true"
radio input "false"
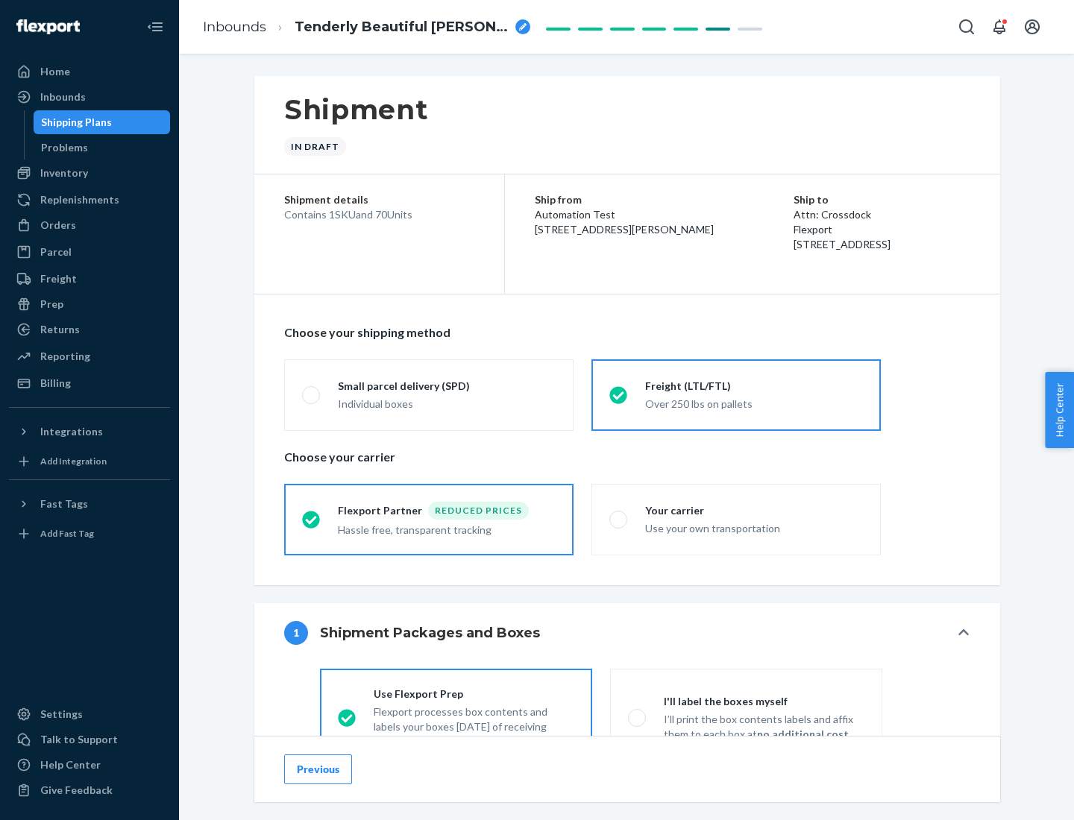
scroll to position [83, 0]
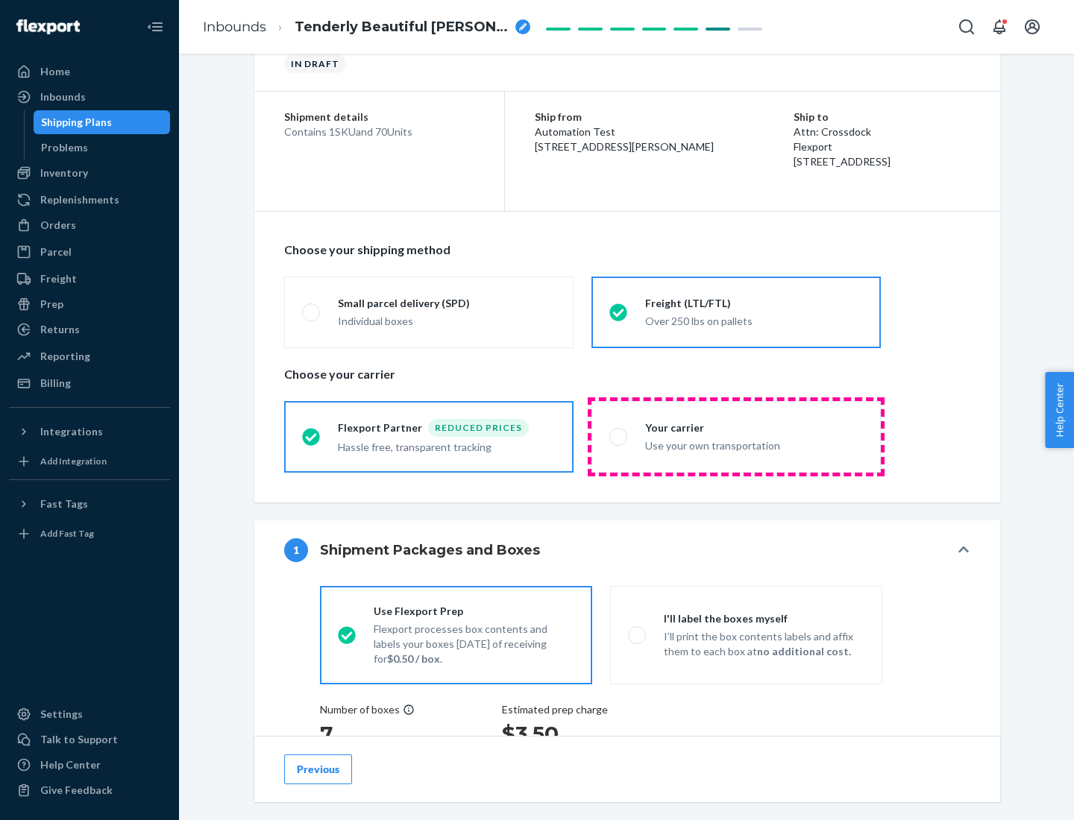
click at [736, 436] on div "Use your own transportation" at bounding box center [754, 444] width 218 height 18
click at [619, 436] on input "Your carrier Use your own transportation" at bounding box center [614, 437] width 10 height 10
radio input "true"
radio input "false"
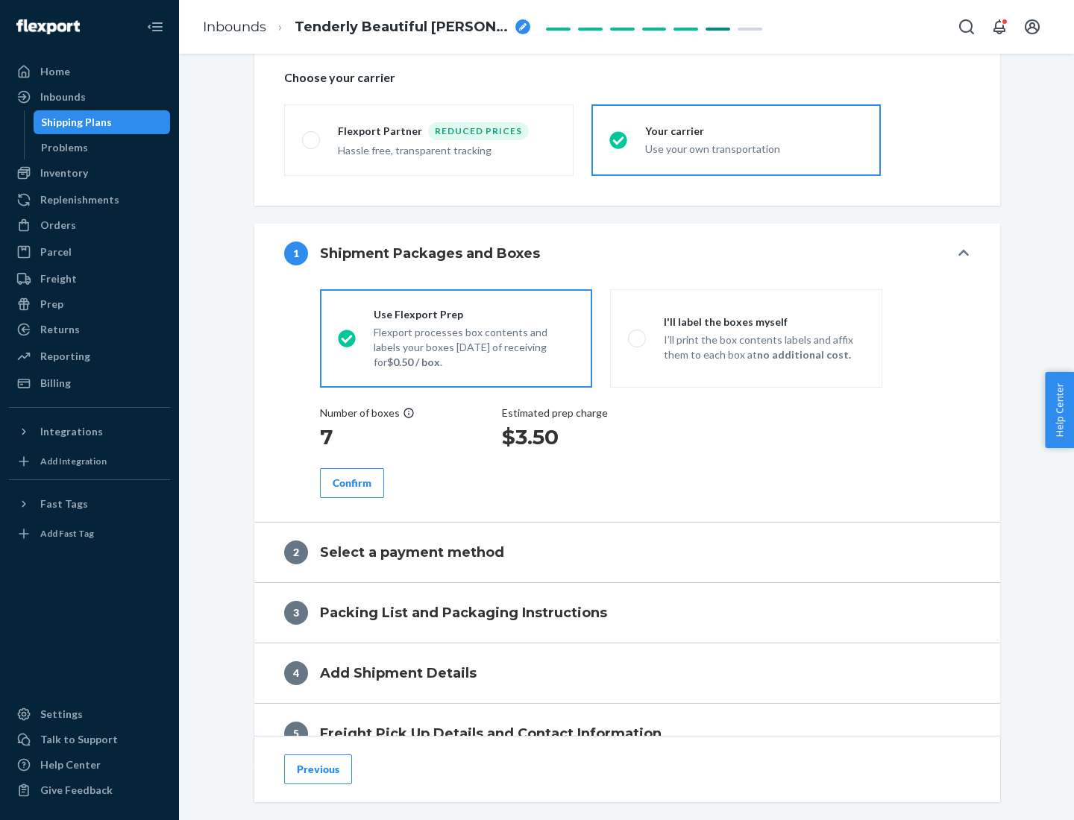
scroll to position [281, 0]
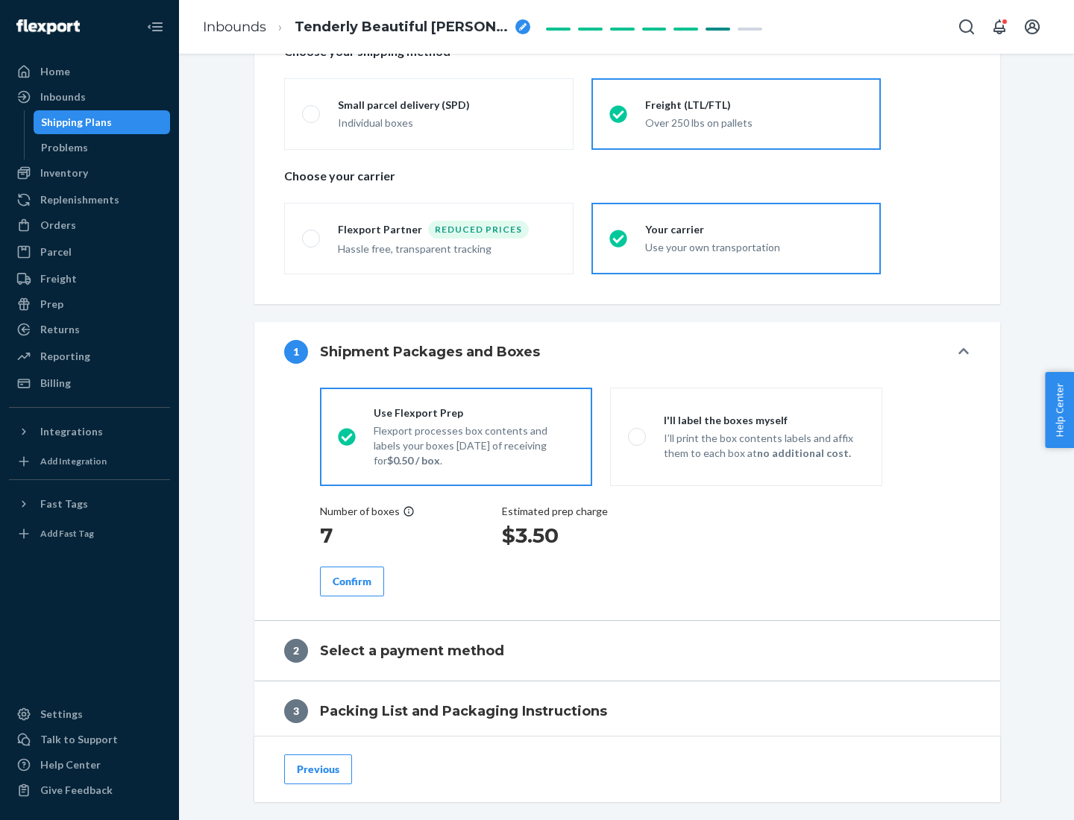
click at [746, 436] on p "I’ll print the box contents labels and affix them to each box at no additional …" at bounding box center [764, 446] width 201 height 30
click at [637, 436] on input "I'll label the boxes myself I’ll print the box contents labels and affix them t…" at bounding box center [633, 437] width 10 height 10
radio input "true"
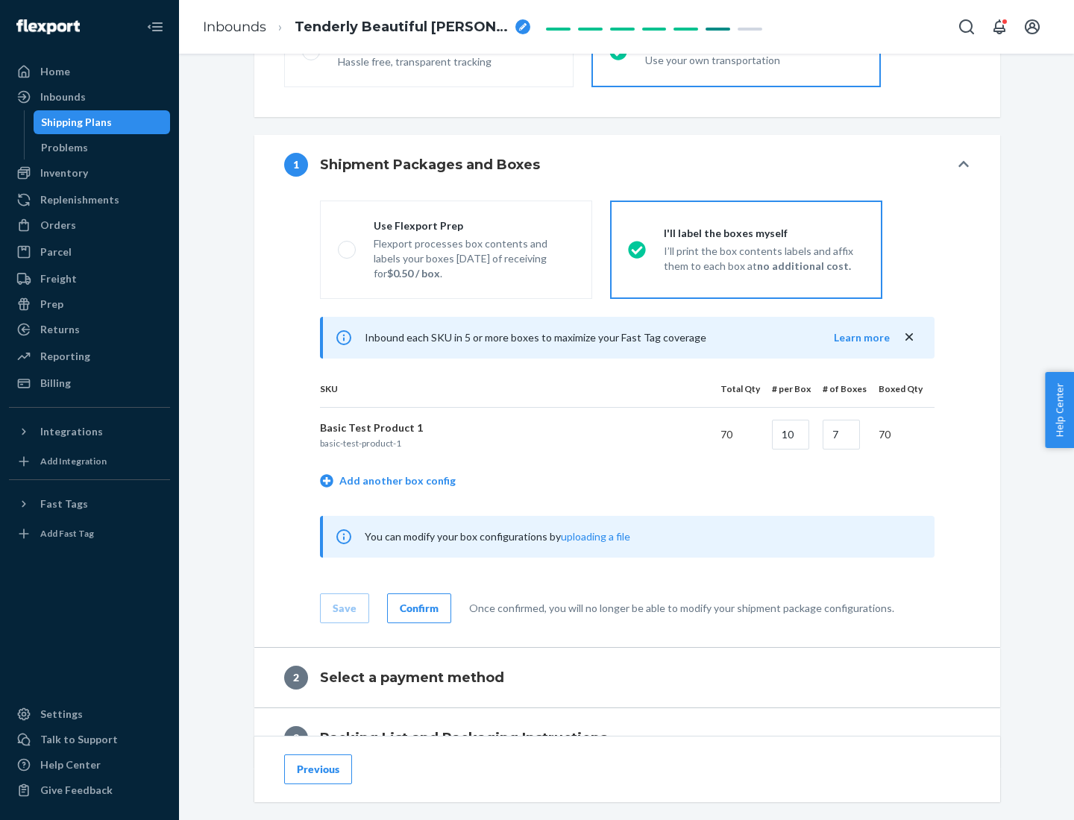
scroll to position [257, 0]
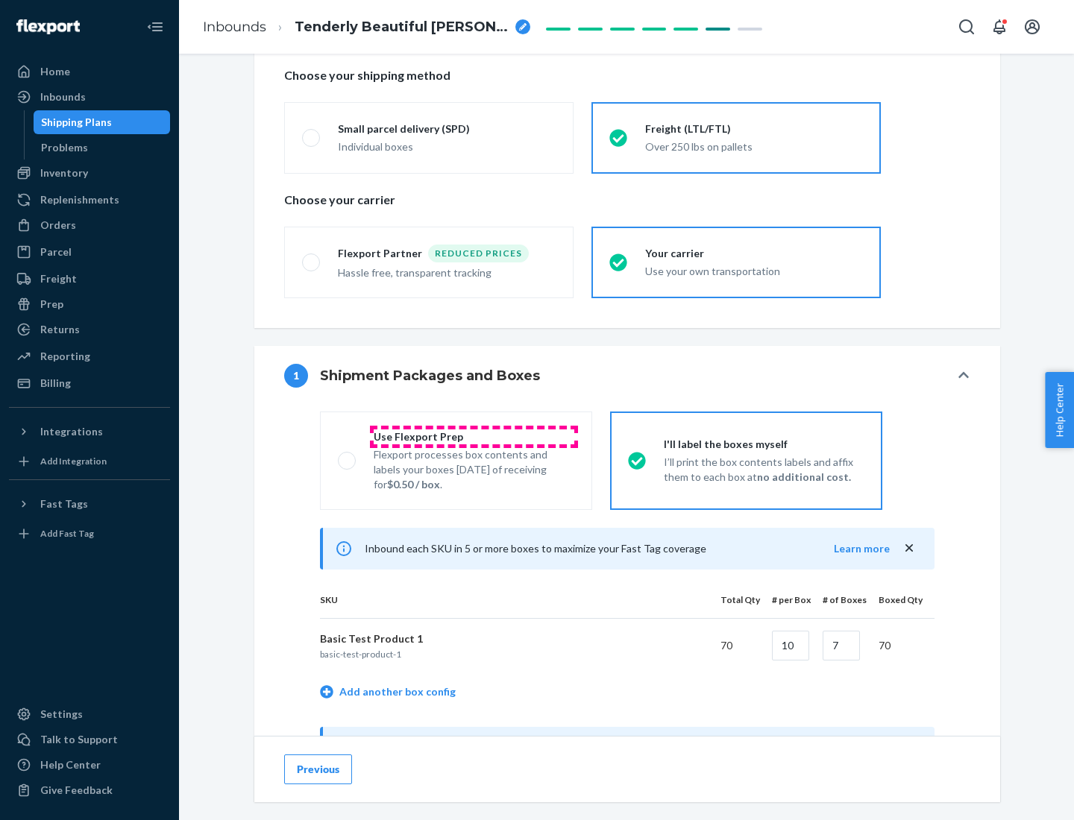
click at [473, 436] on div "Use Flexport Prep" at bounding box center [474, 436] width 201 height 15
click at [347, 456] on input "Use Flexport Prep Flexport processes box contents and labels your boxes [DATE] …" at bounding box center [343, 461] width 10 height 10
radio input "true"
radio input "false"
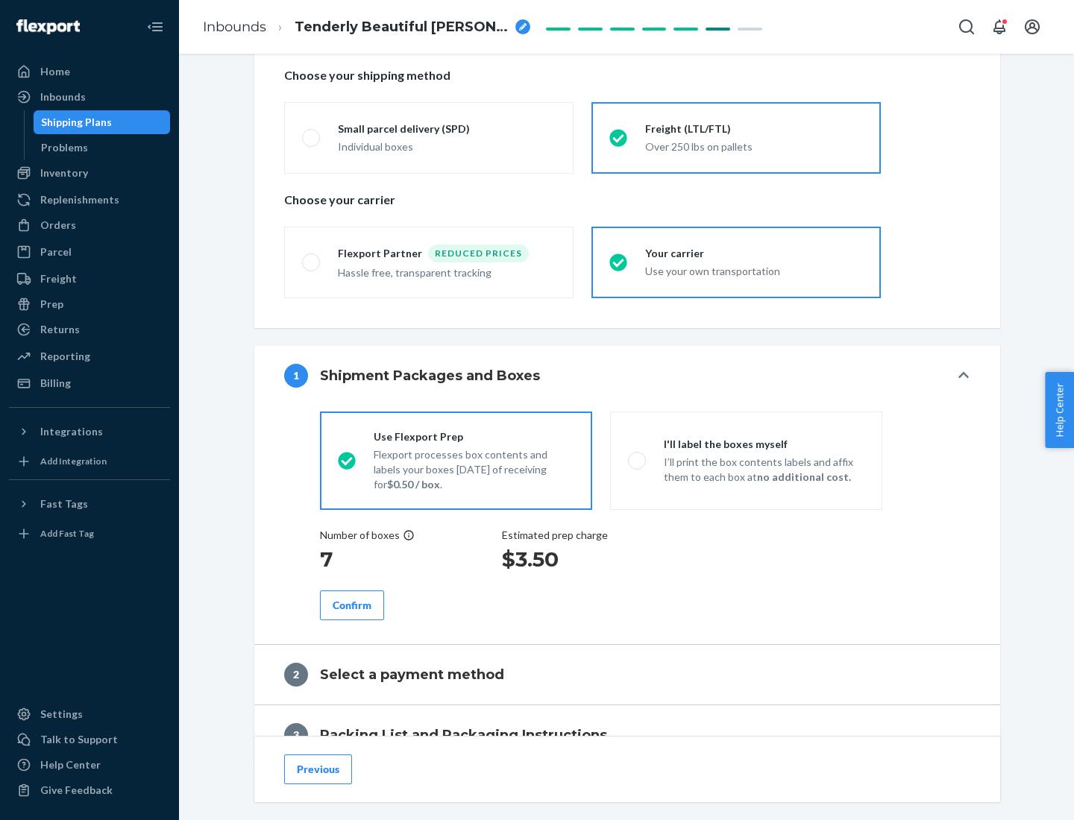
scroll to position [426, 0]
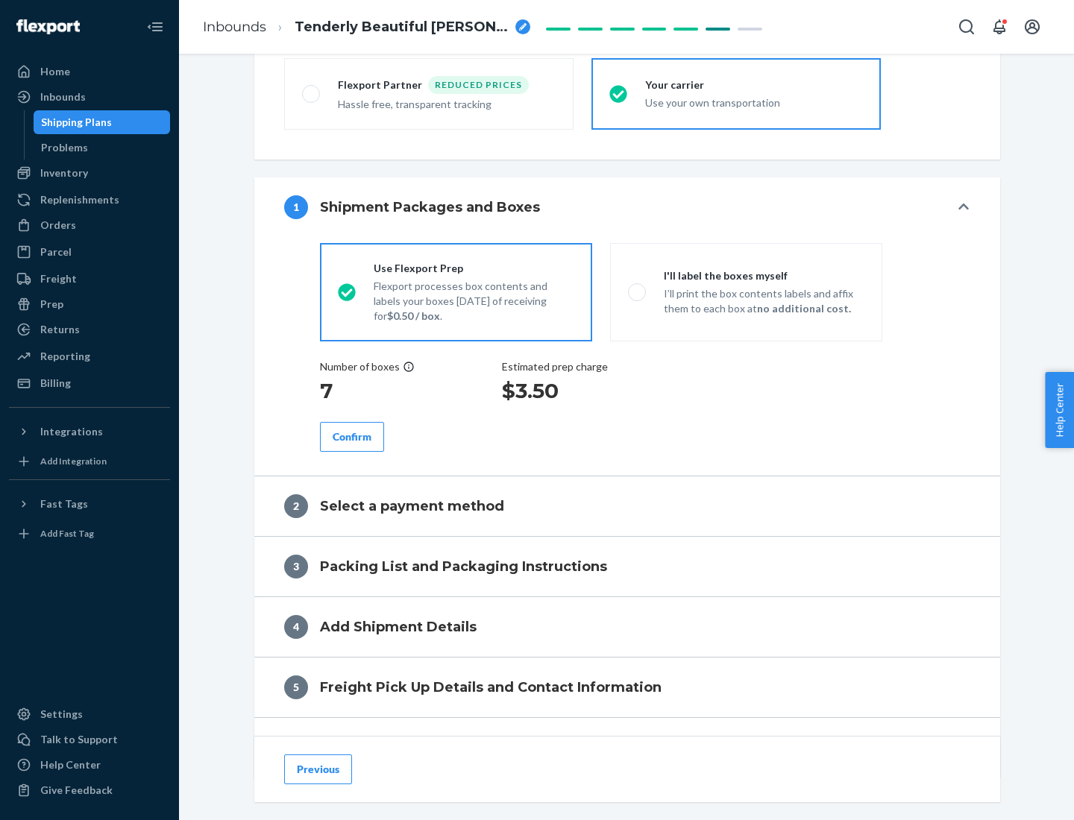
click at [352, 436] on div "Confirm" at bounding box center [352, 436] width 39 height 15
radio input "false"
